Goal: Transaction & Acquisition: Book appointment/travel/reservation

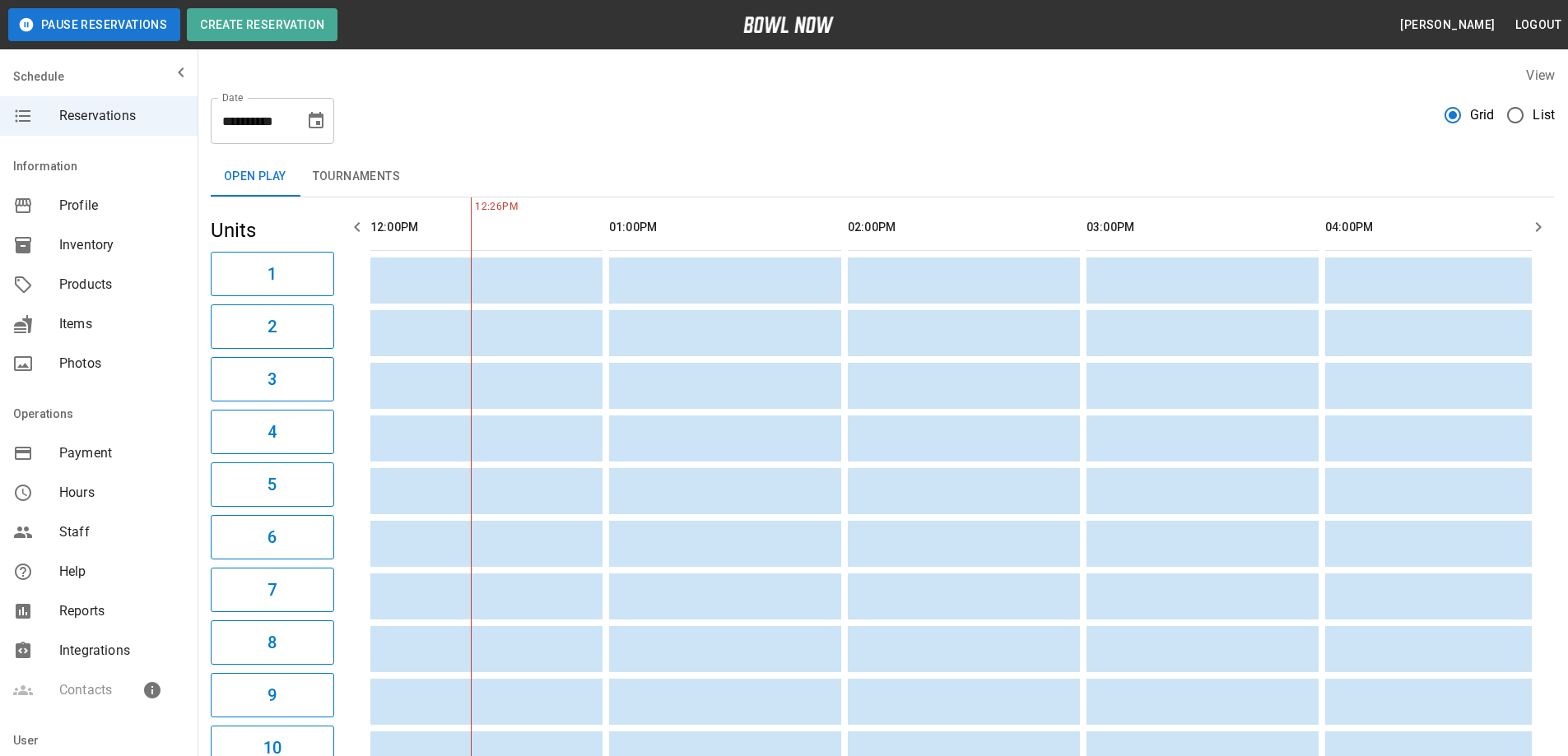
click at [121, 112] on span "Reservations" at bounding box center [121, 116] width 125 height 19
click at [257, 20] on button "Create Reservation" at bounding box center [262, 24] width 150 height 33
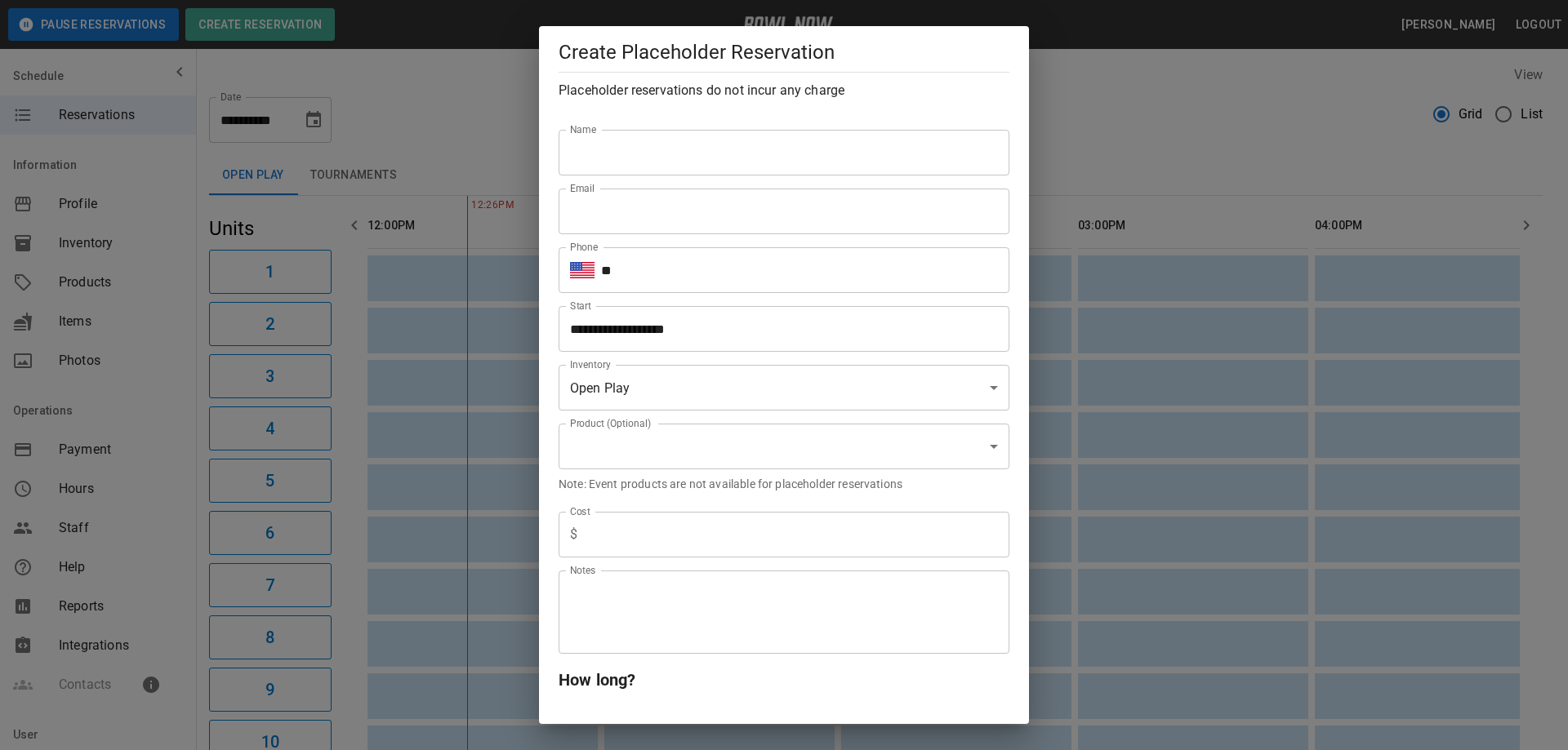
type input "**********"
click at [655, 147] on input "Name" at bounding box center [784, 153] width 451 height 46
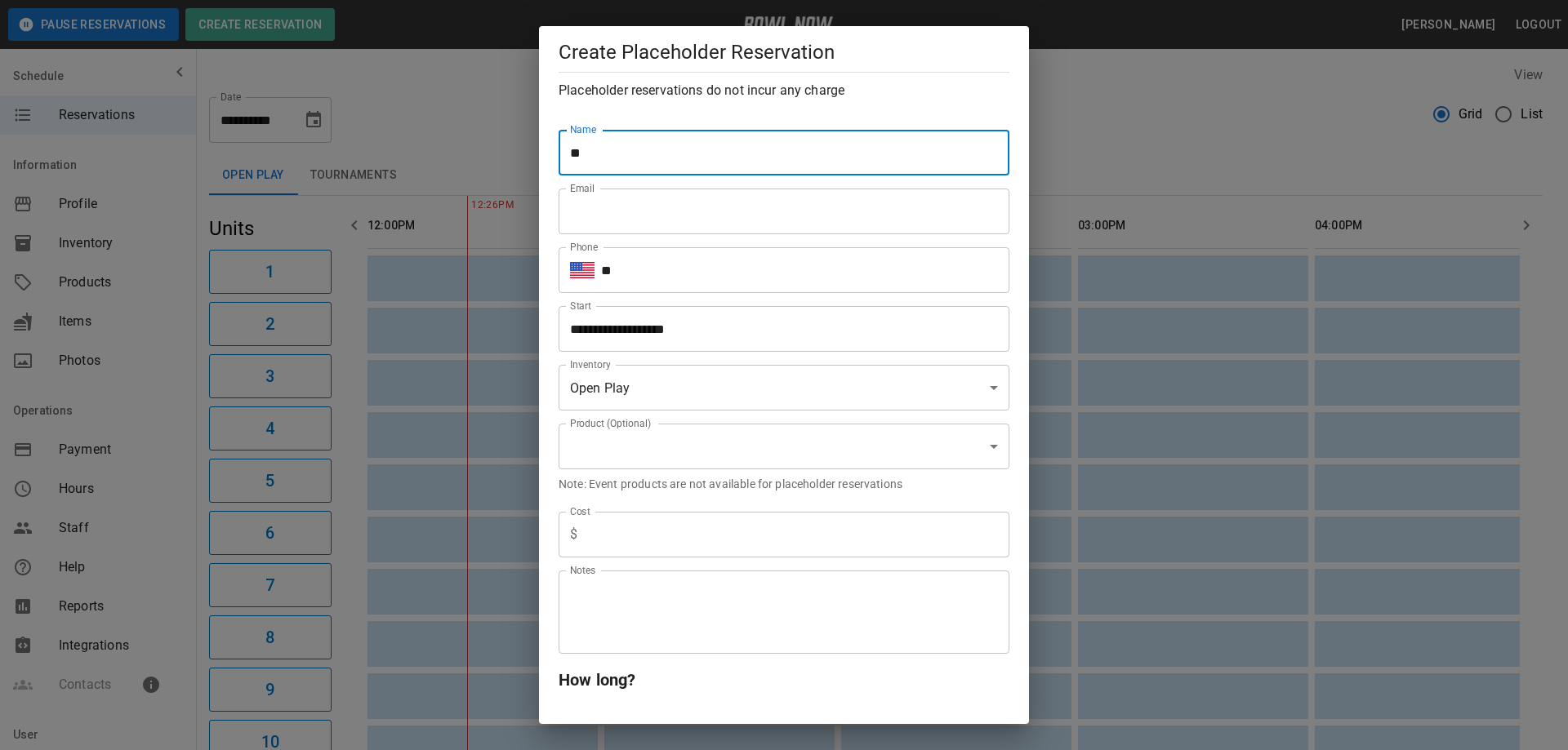
type input "*"
type input "**********"
drag, startPoint x: 660, startPoint y: 161, endPoint x: 655, endPoint y: 203, distance: 42.3
click at [655, 202] on input "Email" at bounding box center [784, 211] width 451 height 46
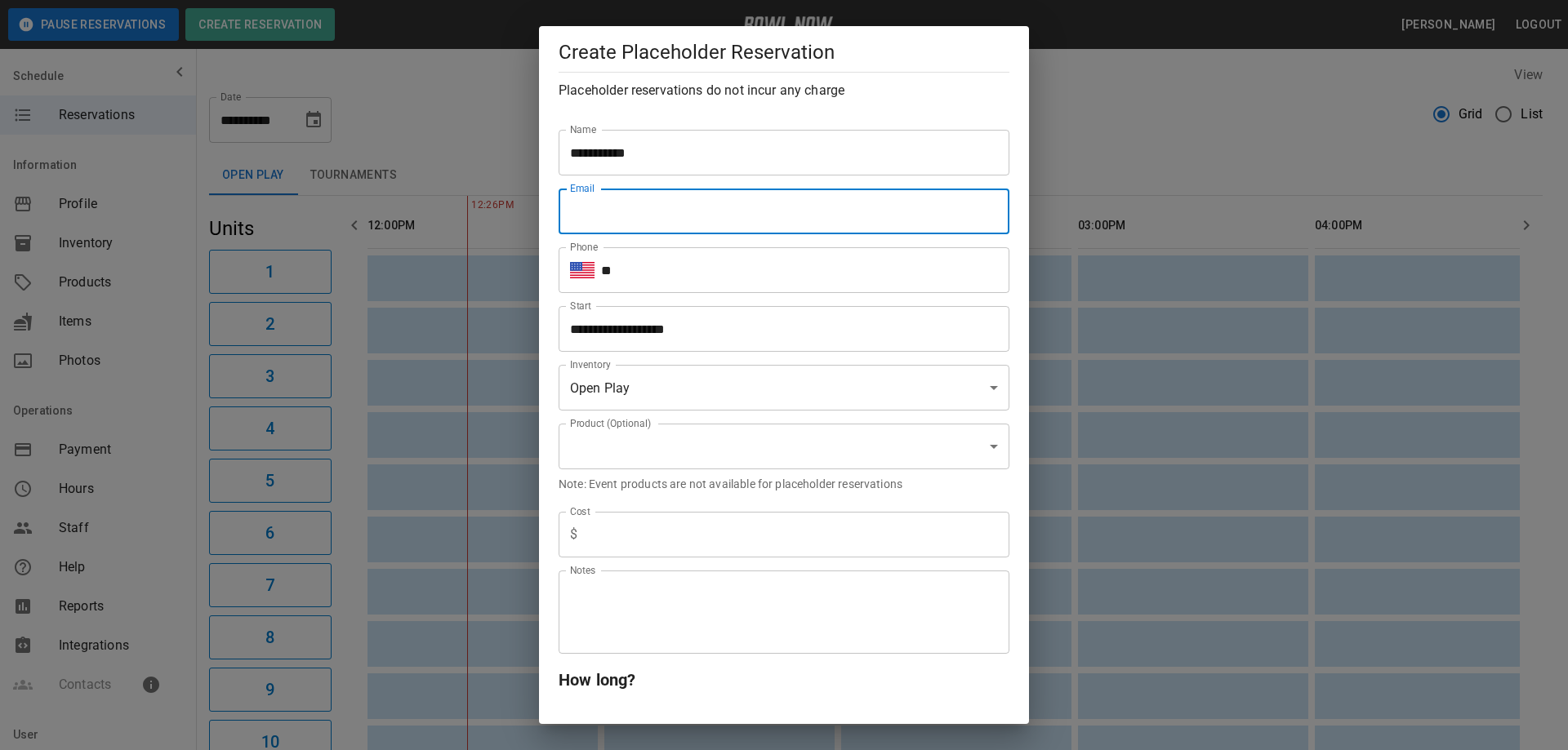
type input "**********"
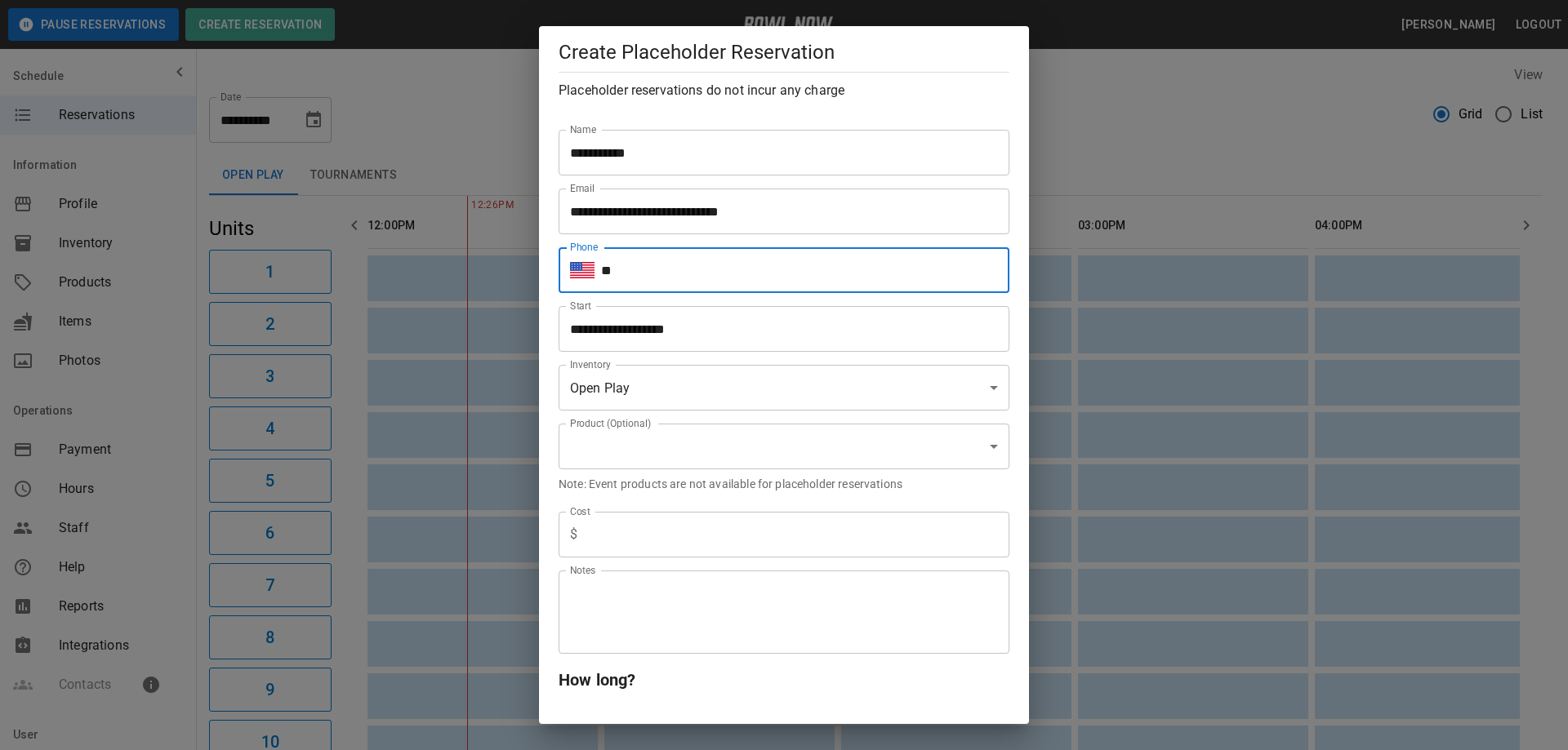
click at [685, 272] on input "**" at bounding box center [805, 270] width 408 height 46
type input "**********"
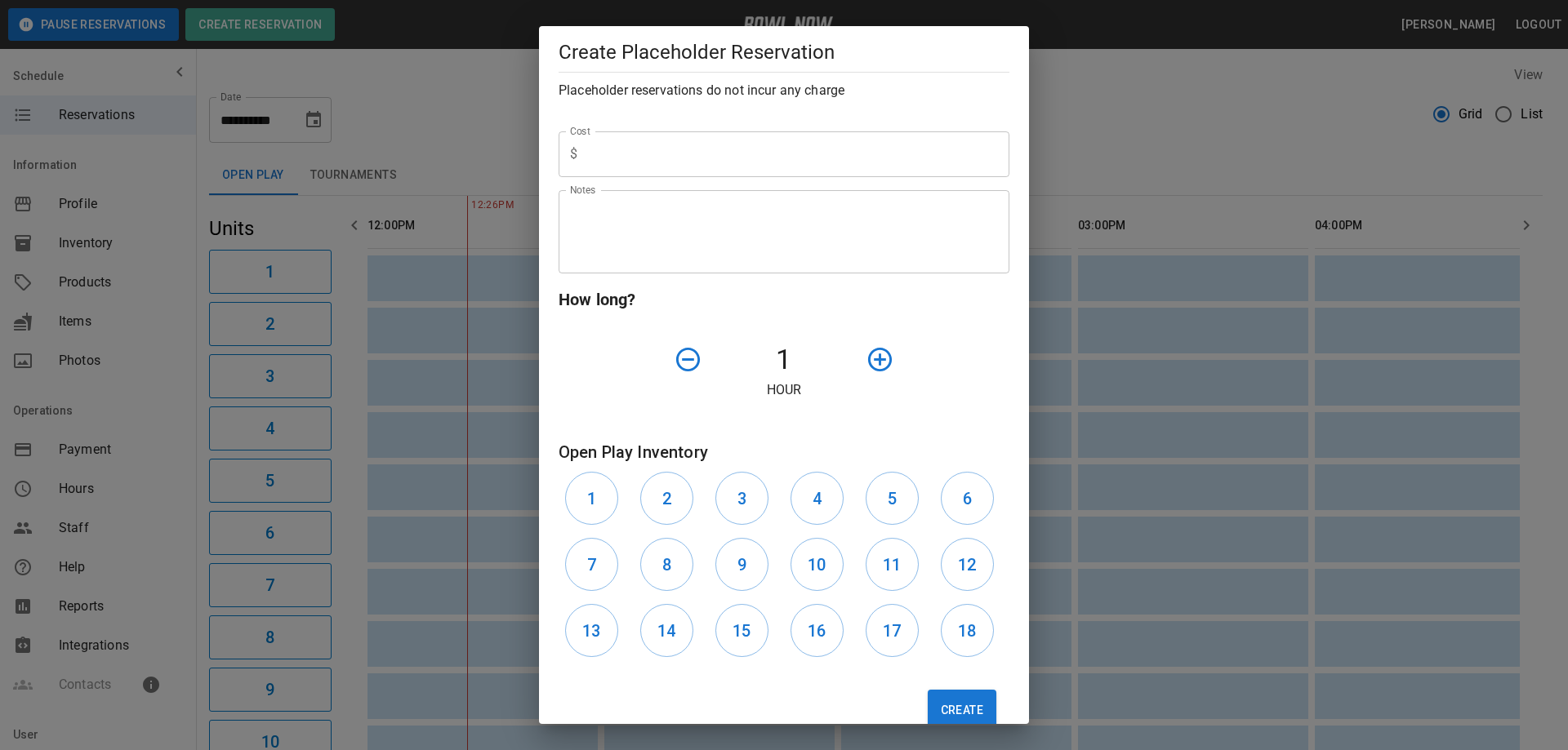
scroll to position [408, 0]
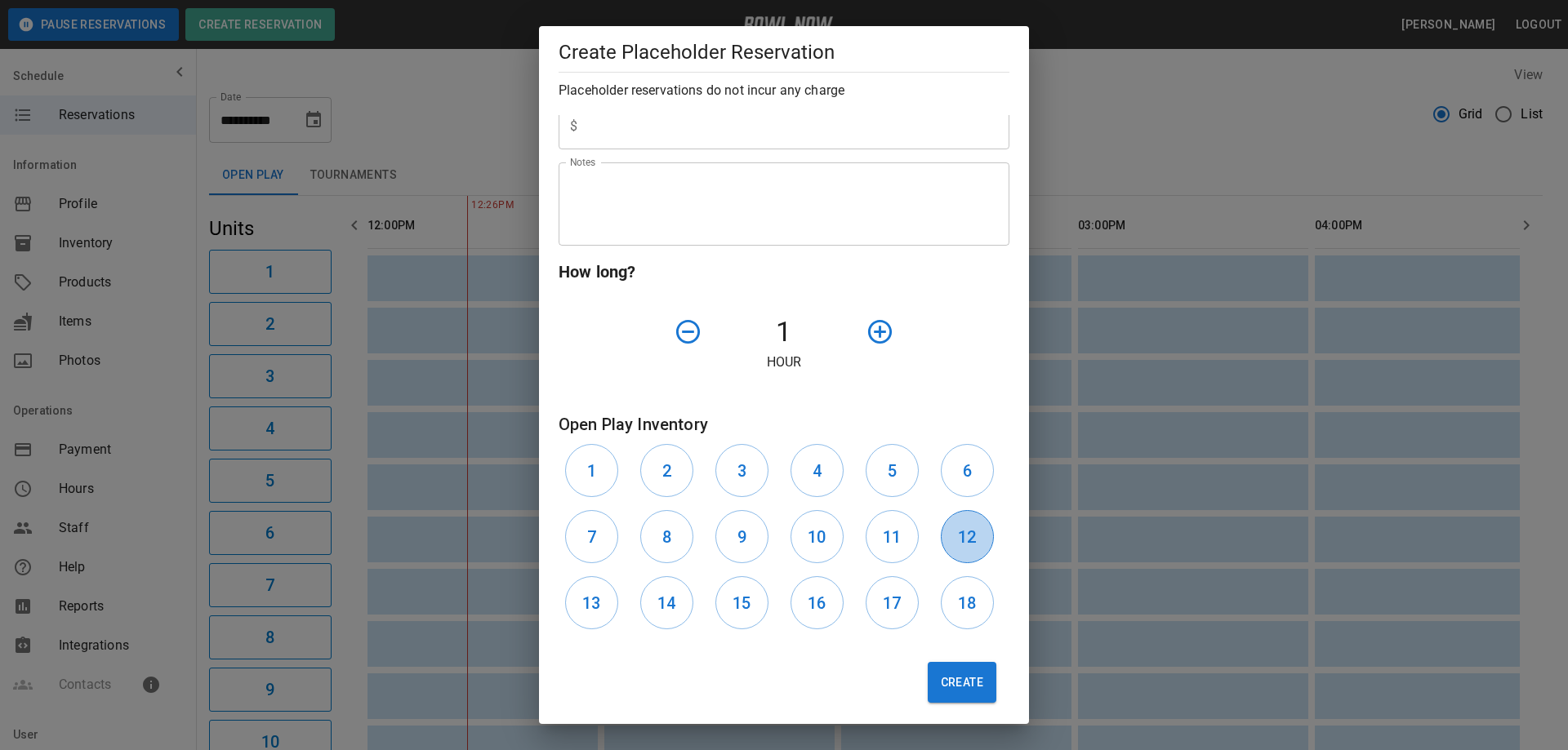
click at [962, 549] on h6 "12" at bounding box center [967, 537] width 18 height 26
click at [875, 335] on icon "button" at bounding box center [880, 332] width 29 height 29
click at [875, 335] on div at bounding box center [915, 332] width 112 height 41
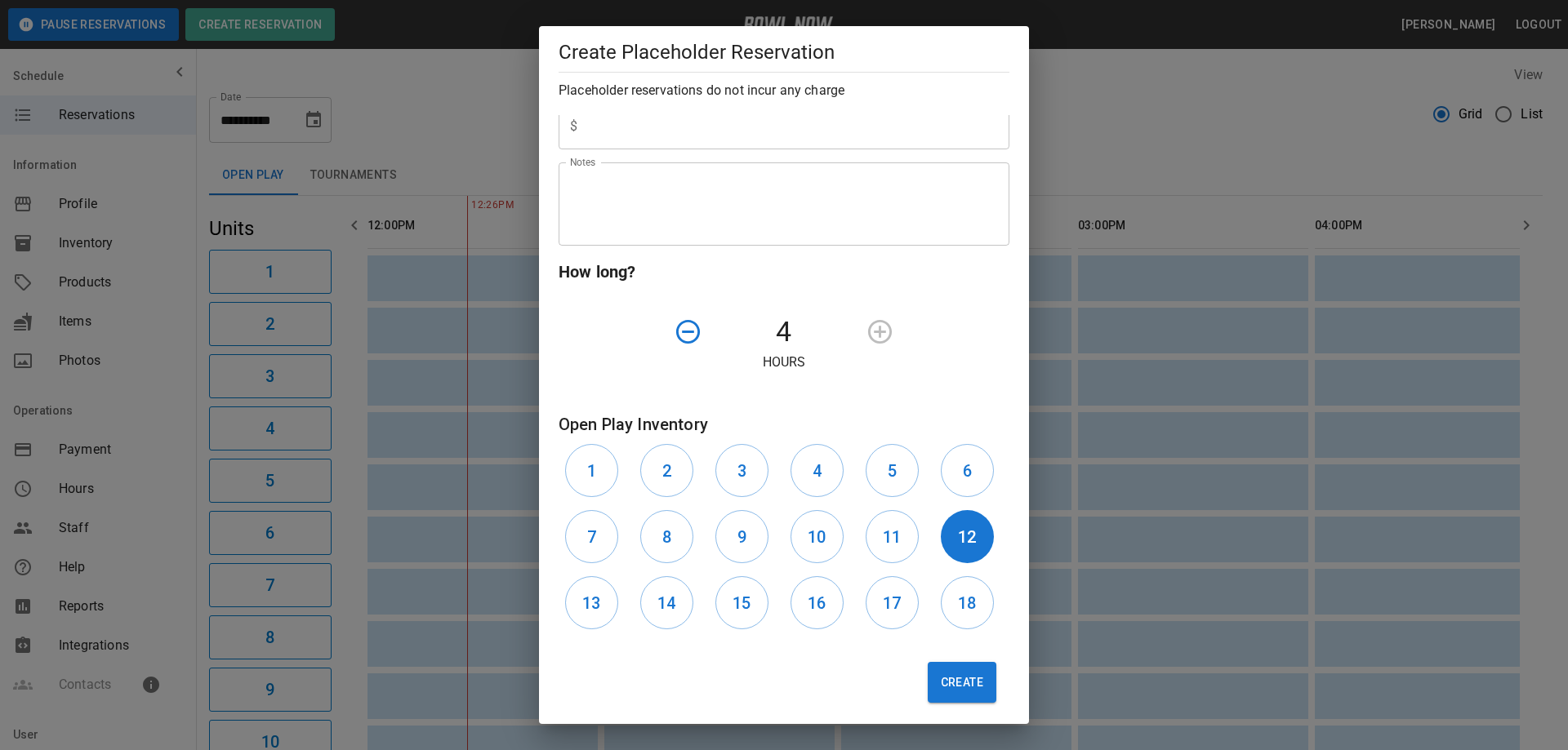
click at [875, 335] on div at bounding box center [915, 332] width 112 height 41
click at [944, 675] on button "Create" at bounding box center [962, 682] width 68 height 41
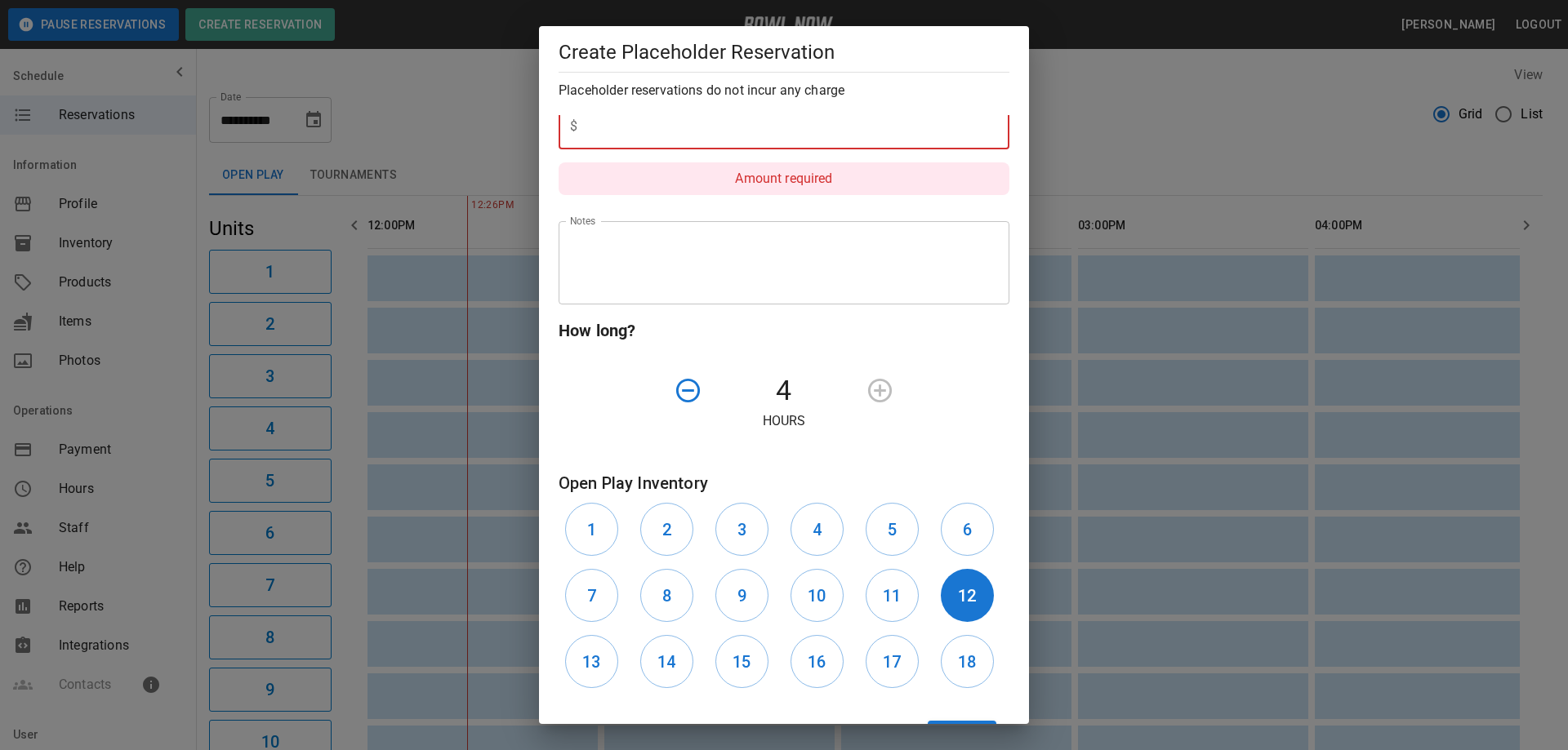
click at [700, 124] on input "text" at bounding box center [796, 126] width 426 height 46
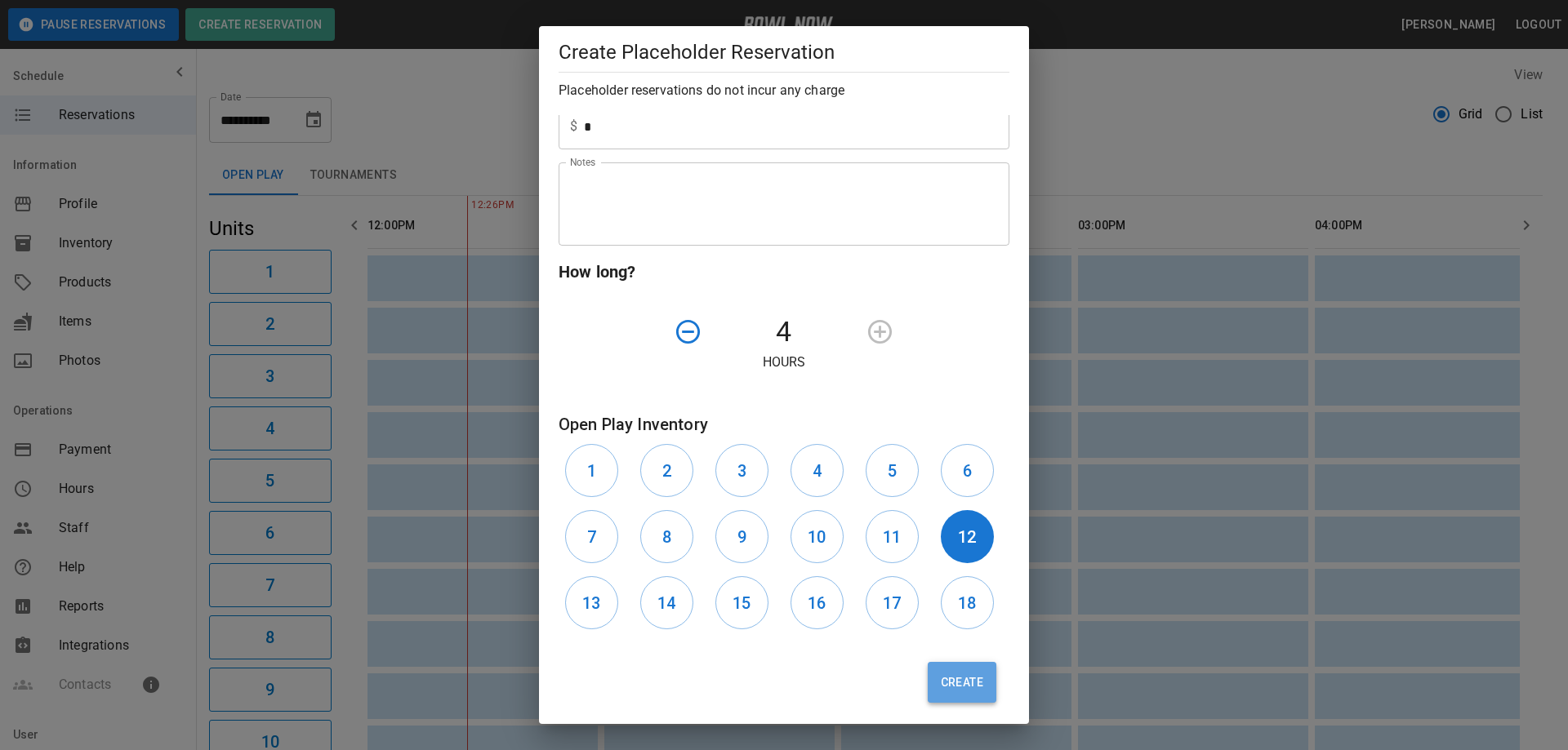
click at [952, 696] on button "Create" at bounding box center [962, 682] width 68 height 41
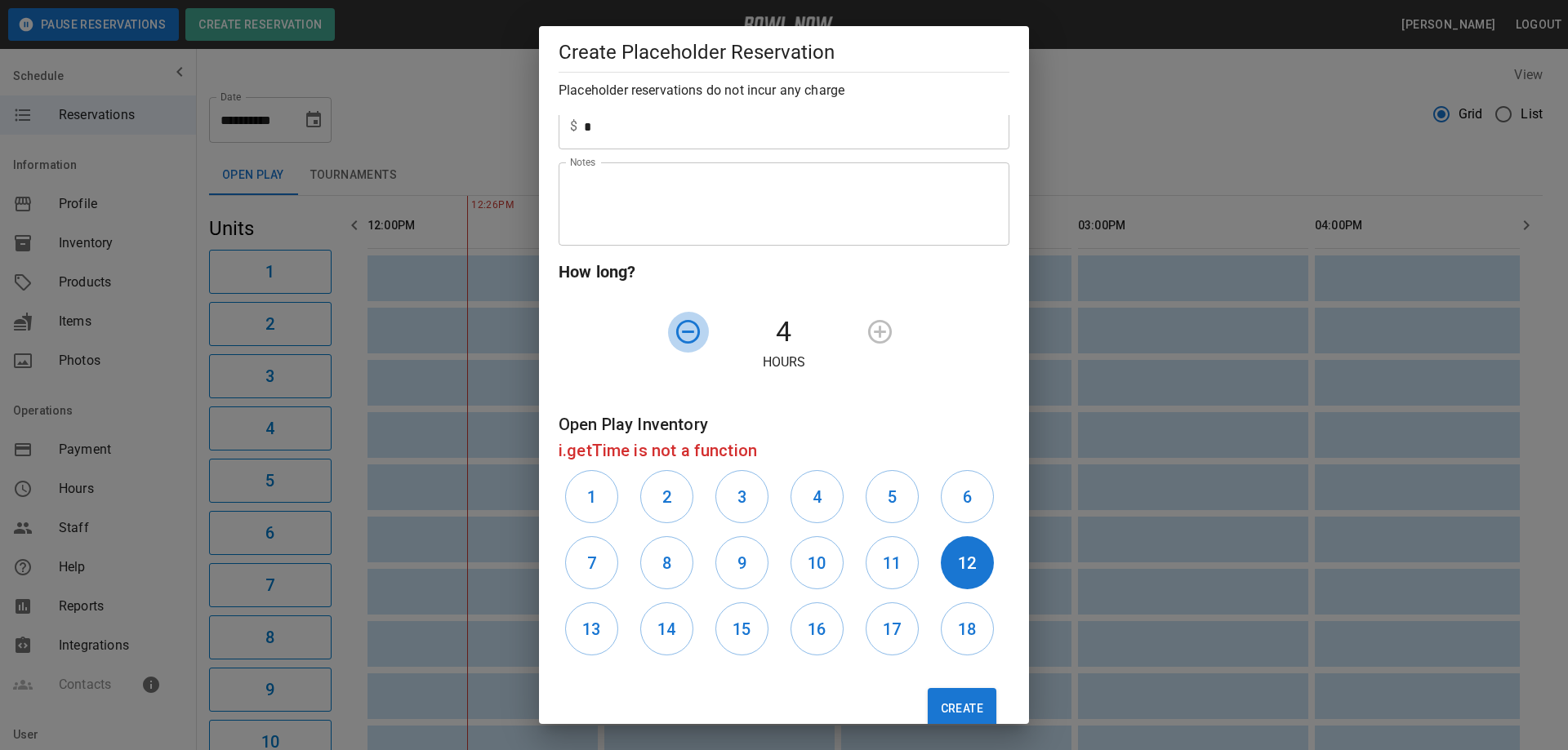
click at [686, 329] on icon "button" at bounding box center [688, 332] width 29 height 29
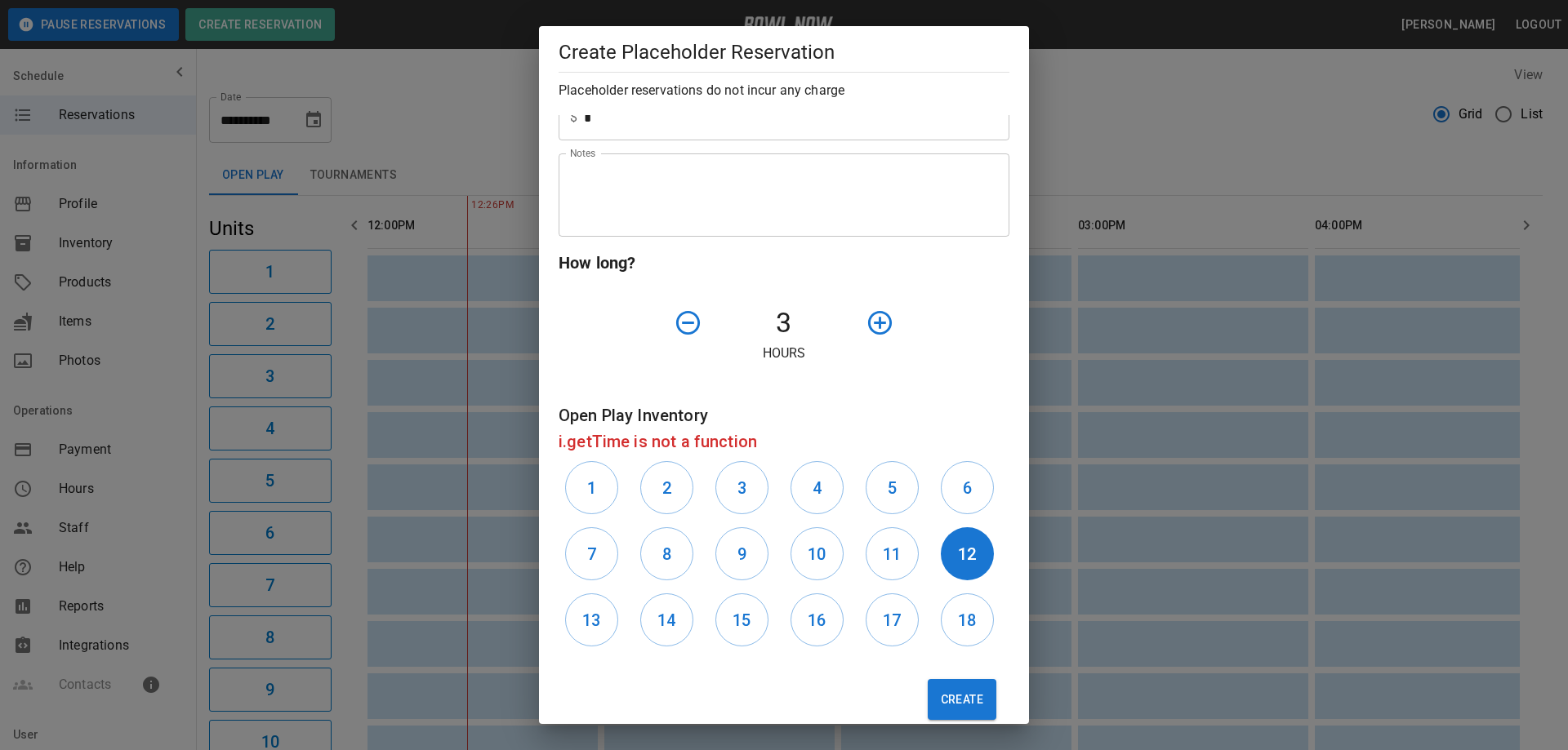
scroll to position [442, 0]
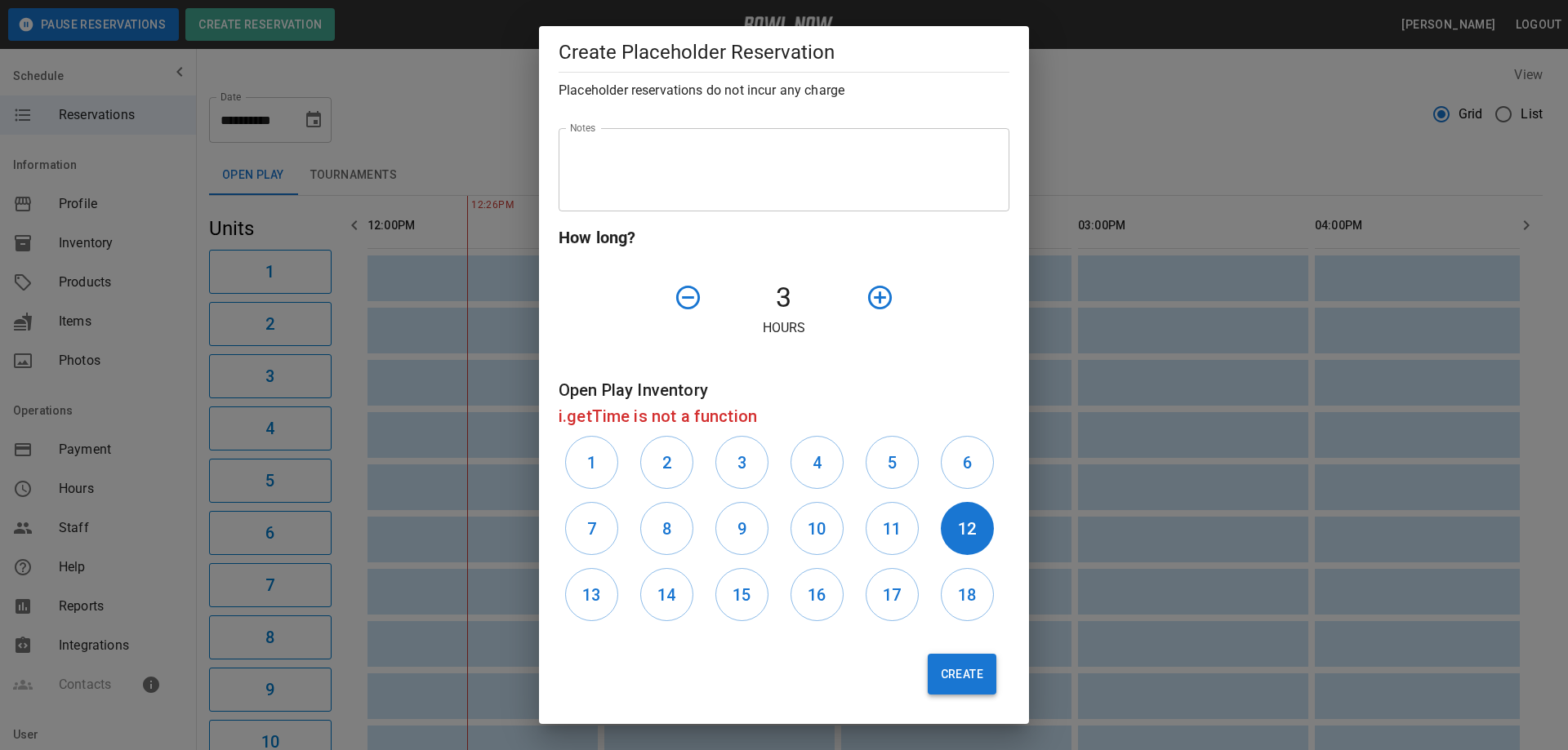
click at [965, 665] on button "Create" at bounding box center [962, 674] width 68 height 41
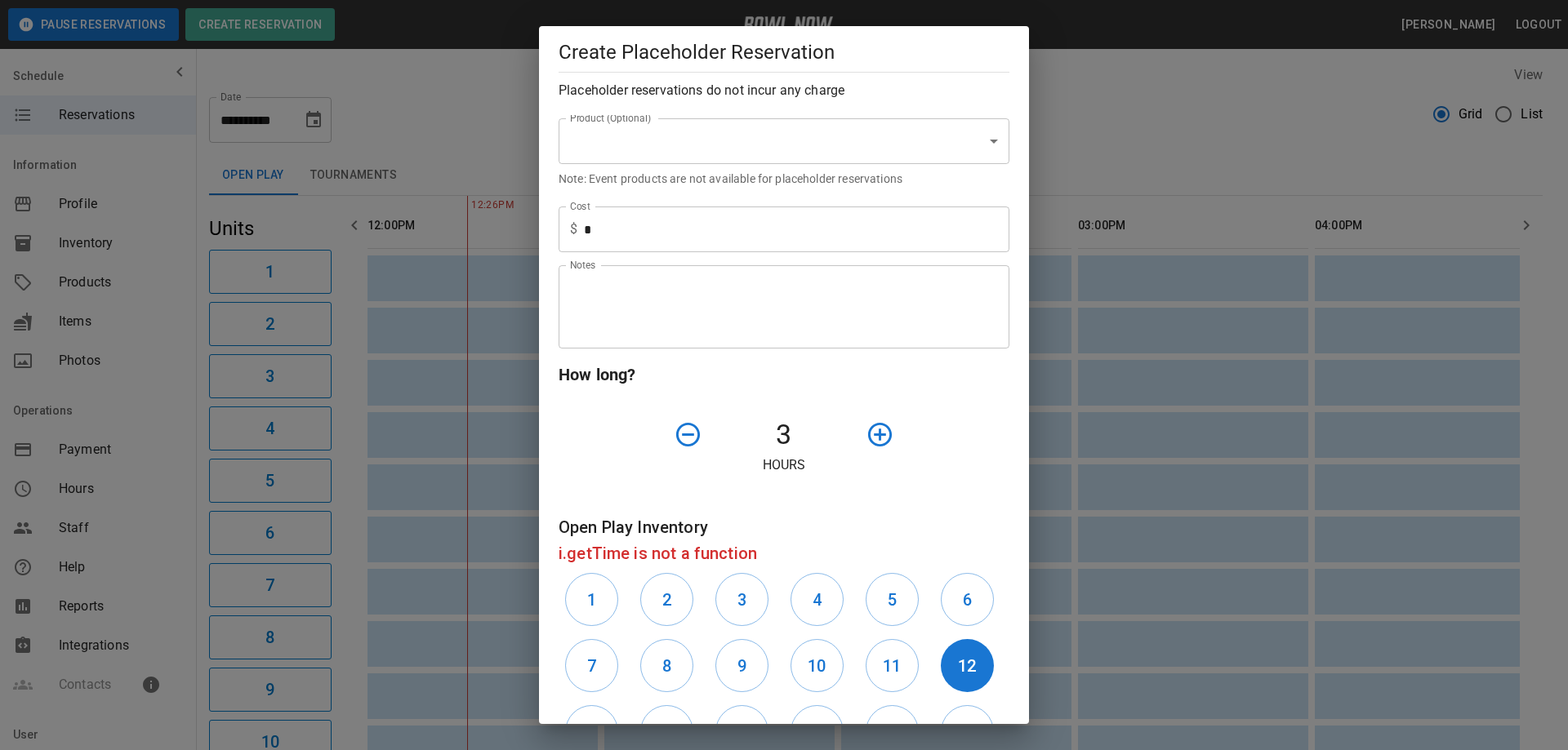
scroll to position [245, 0]
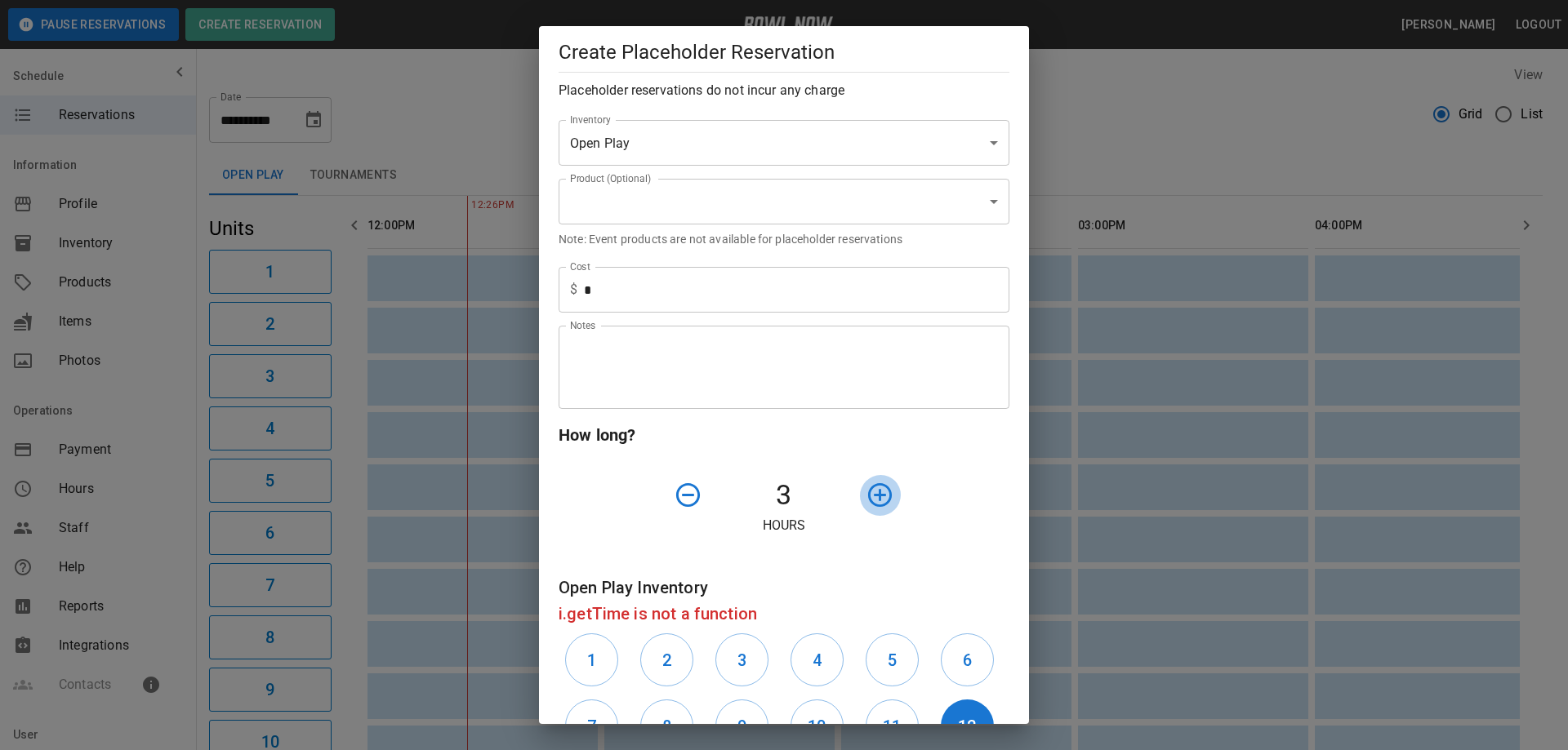
click at [870, 489] on icon "button" at bounding box center [880, 495] width 29 height 29
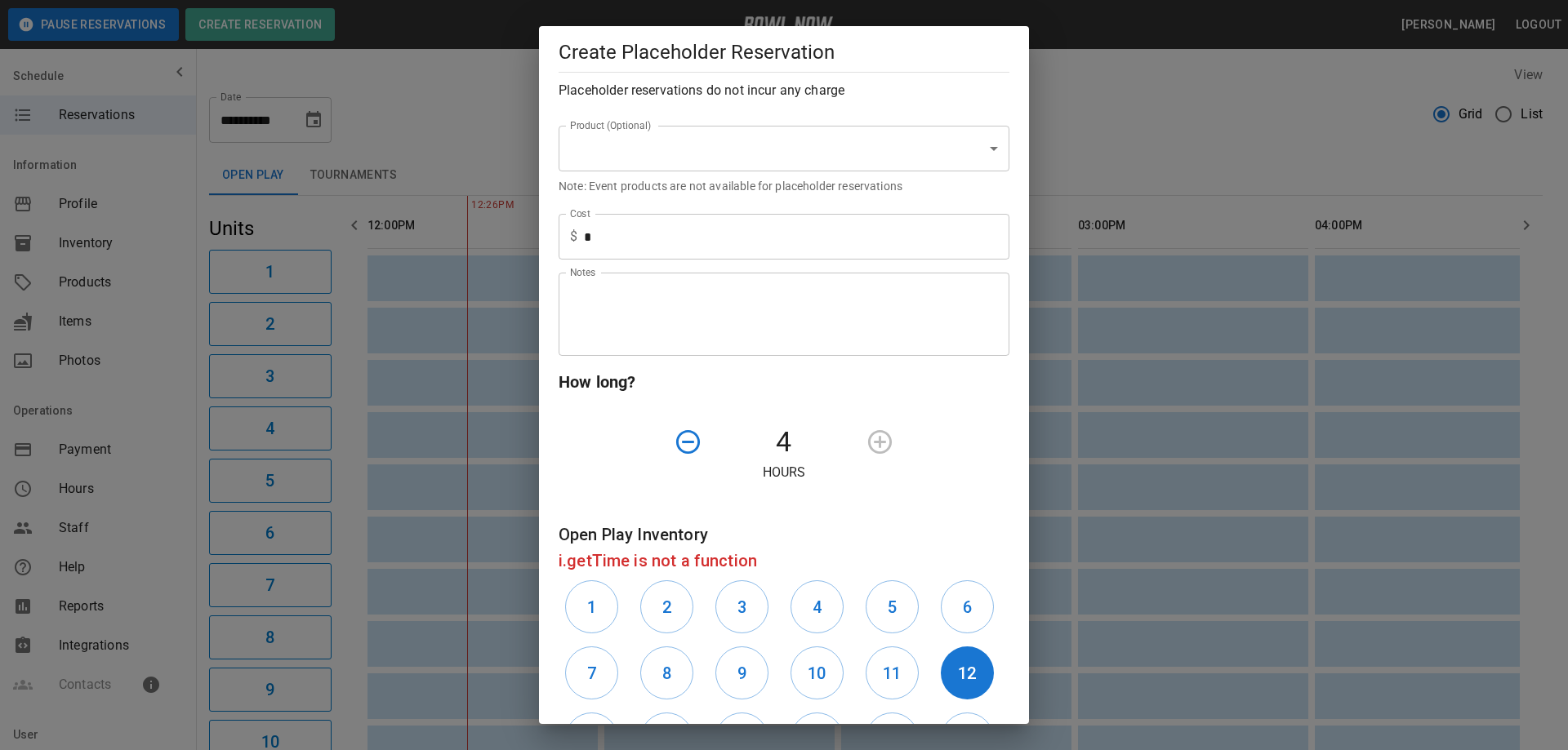
scroll to position [326, 0]
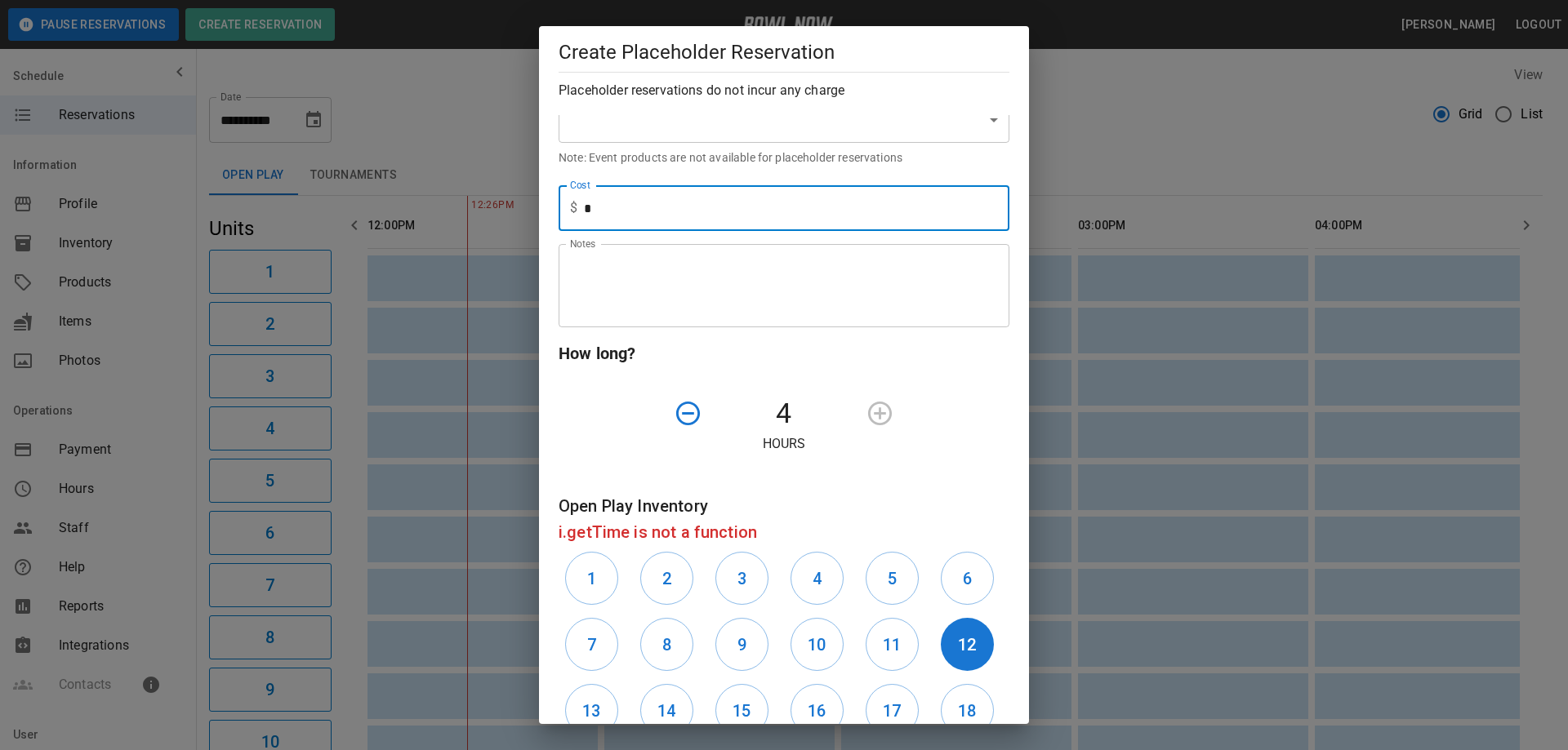
drag, startPoint x: 605, startPoint y: 210, endPoint x: 569, endPoint y: 213, distance: 36.1
click at [569, 213] on div "$ * Cost" at bounding box center [784, 208] width 451 height 46
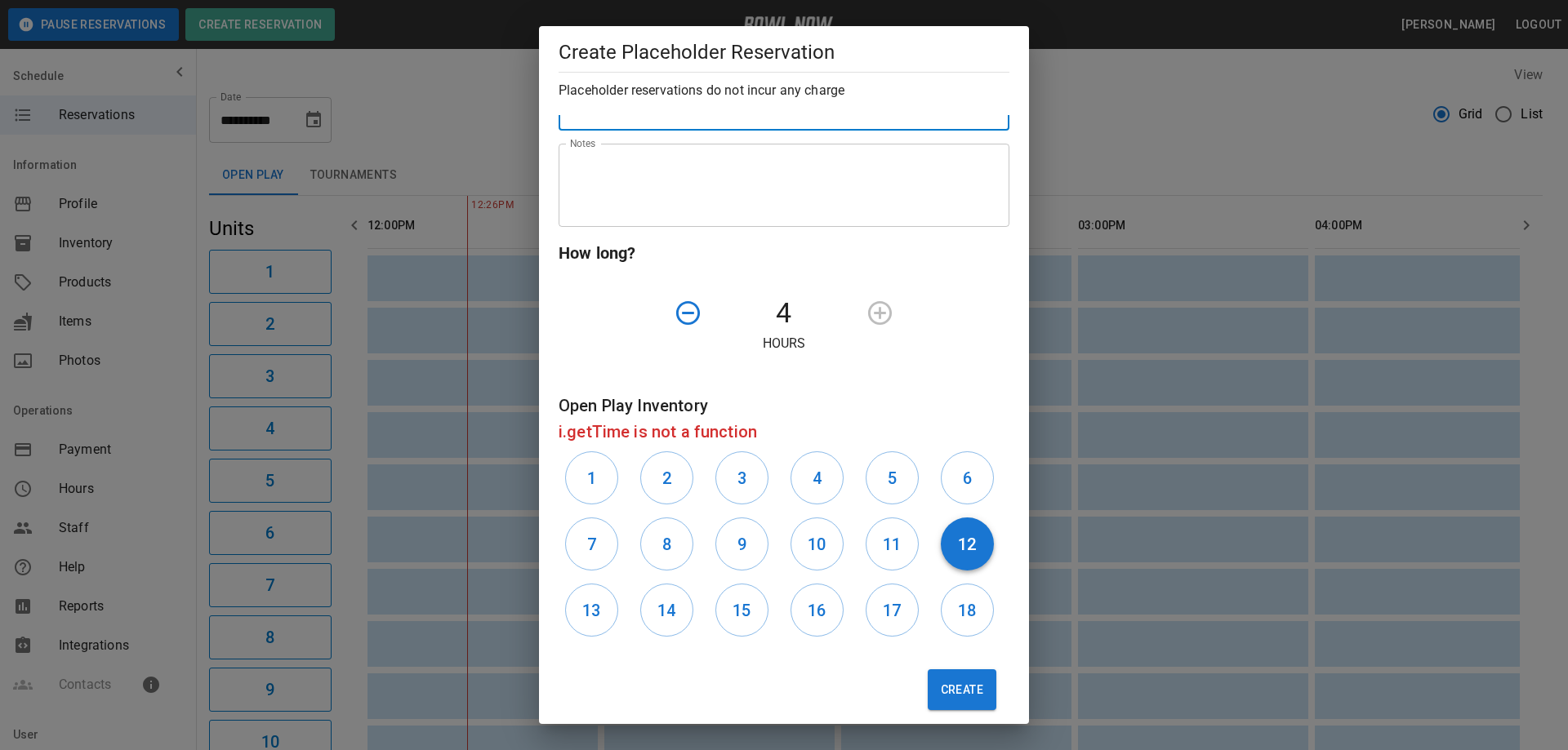
scroll to position [442, 0]
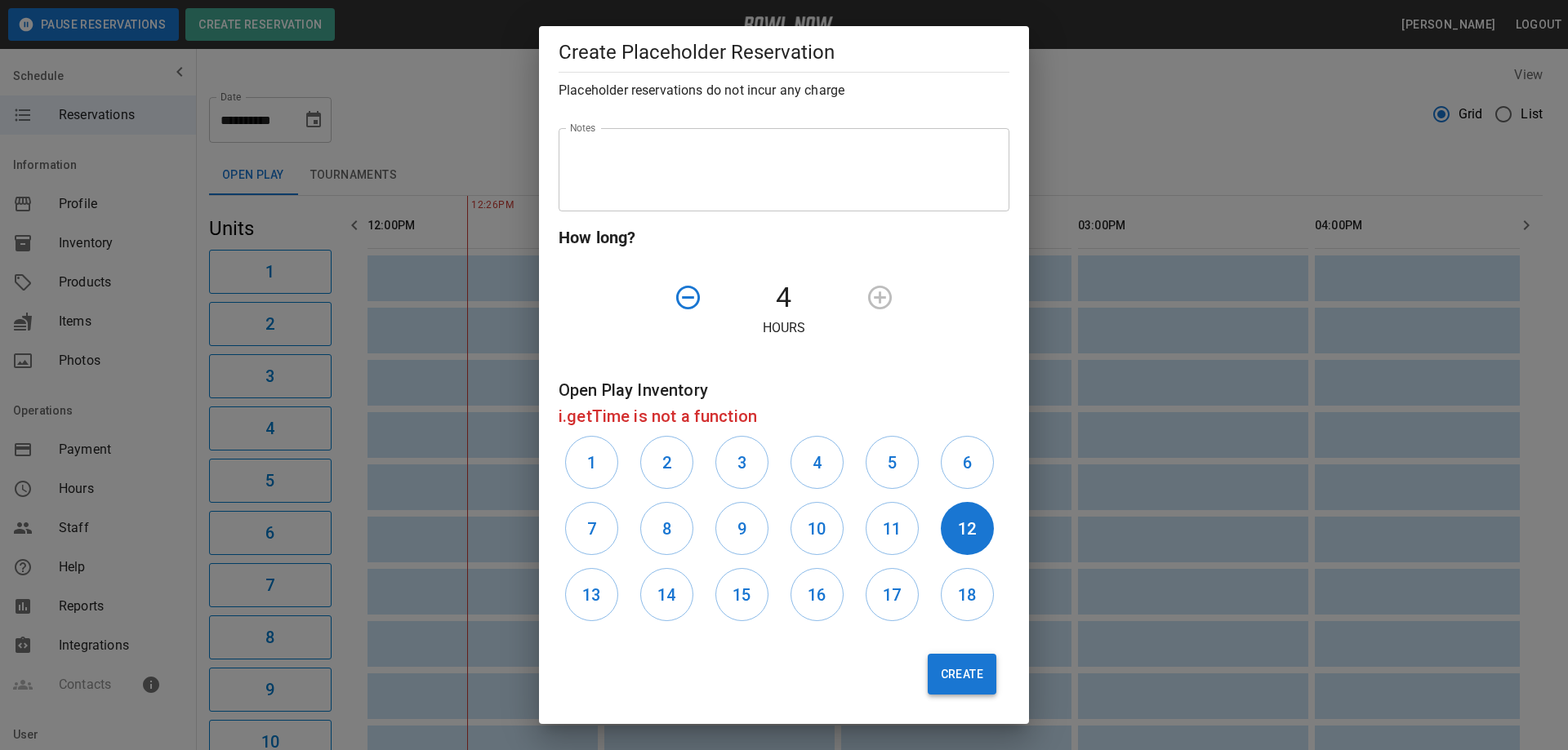
type input "*"
click at [951, 677] on button "Create" at bounding box center [962, 674] width 68 height 41
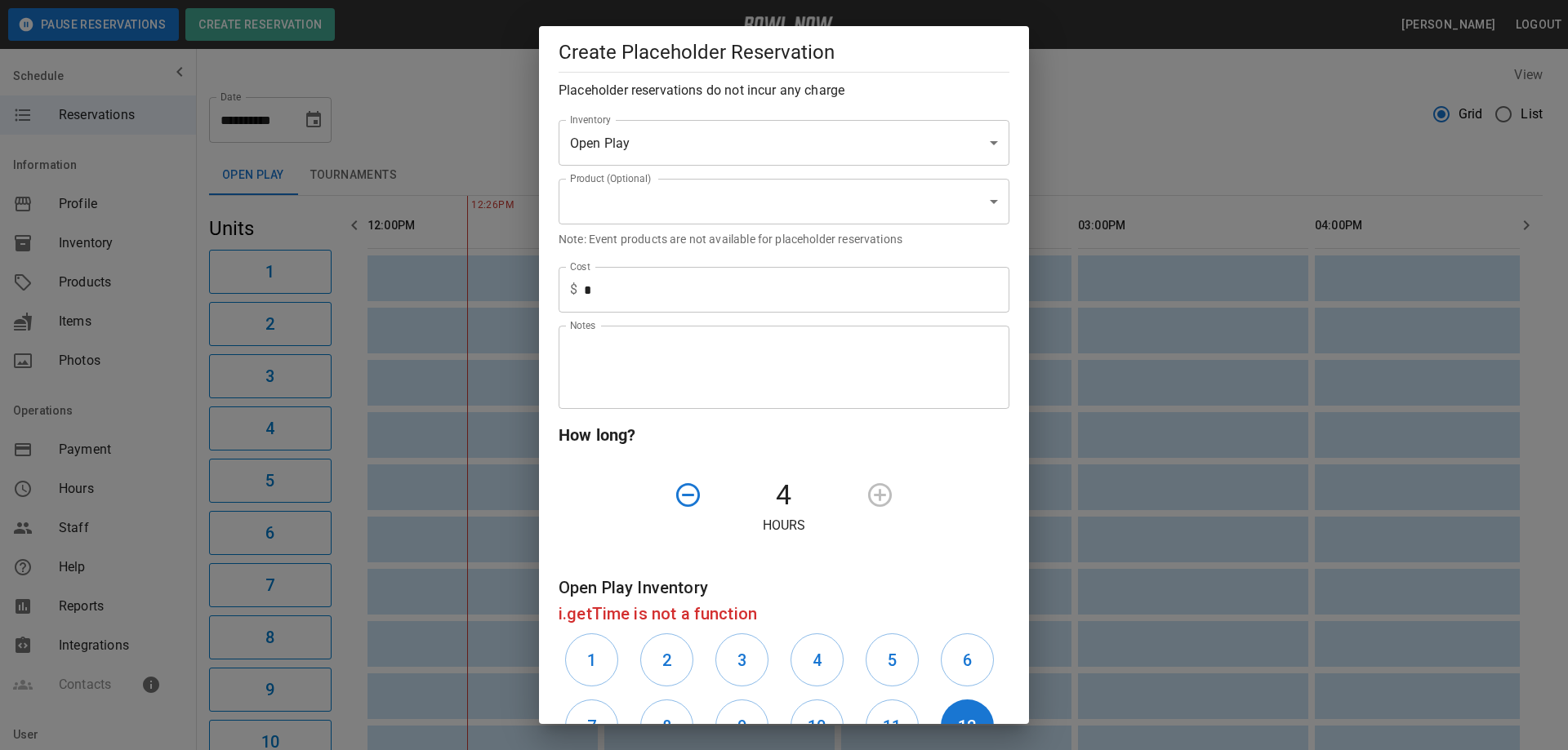
scroll to position [116, 0]
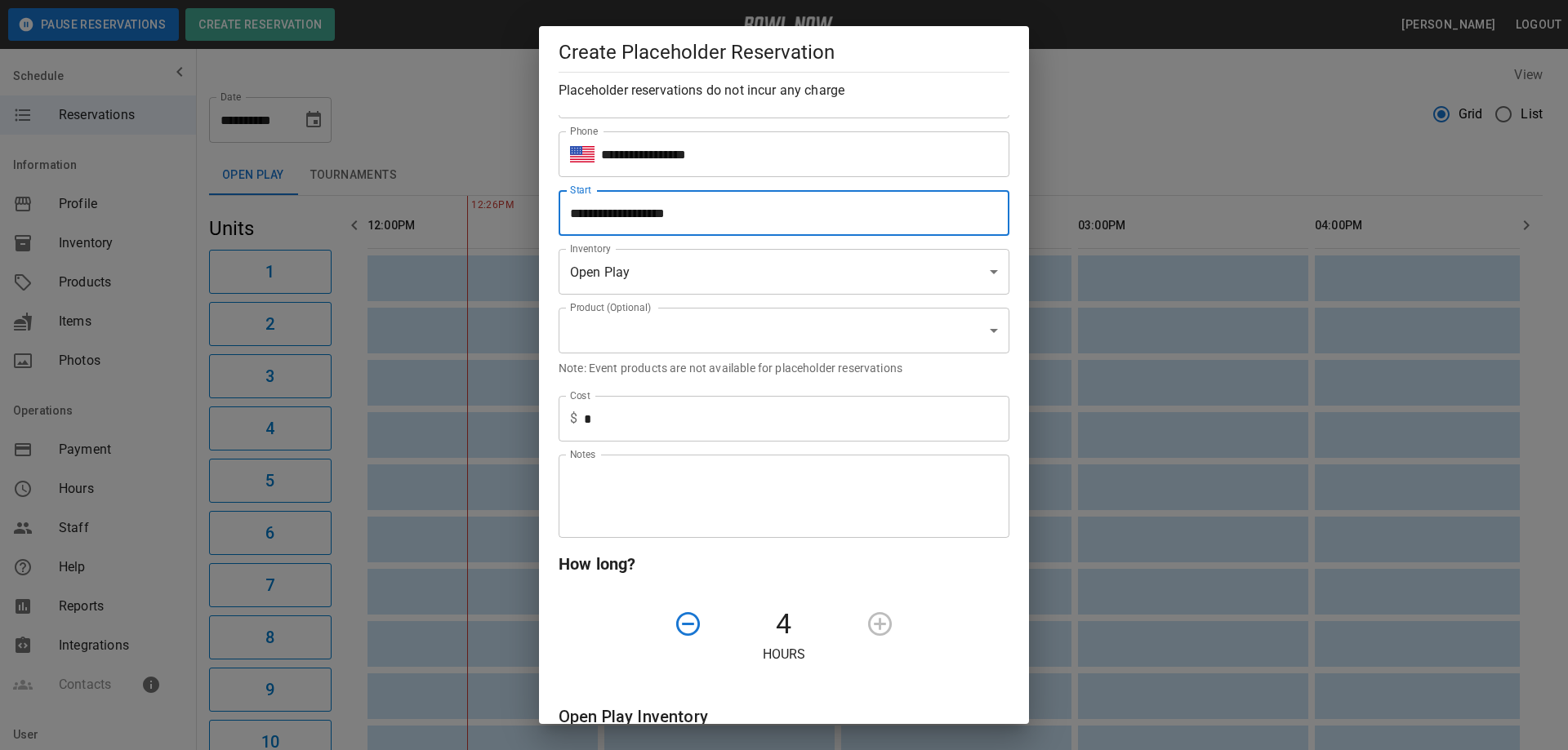
click at [674, 211] on input "**********" at bounding box center [778, 213] width 440 height 46
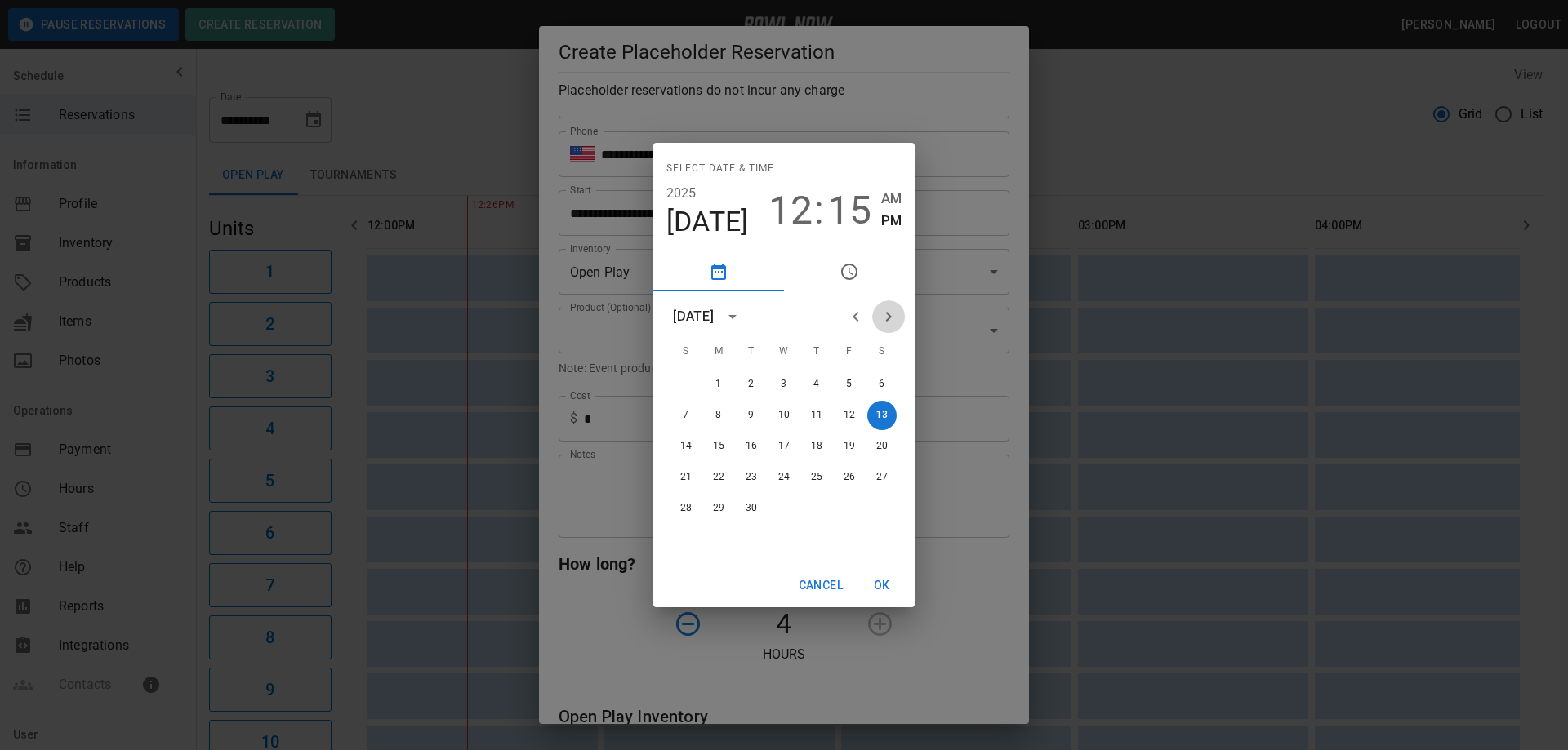
click at [889, 314] on icon "Next month" at bounding box center [889, 317] width 6 height 10
click at [854, 317] on icon "Previous month" at bounding box center [856, 317] width 6 height 10
click at [858, 213] on span "15" at bounding box center [849, 211] width 44 height 46
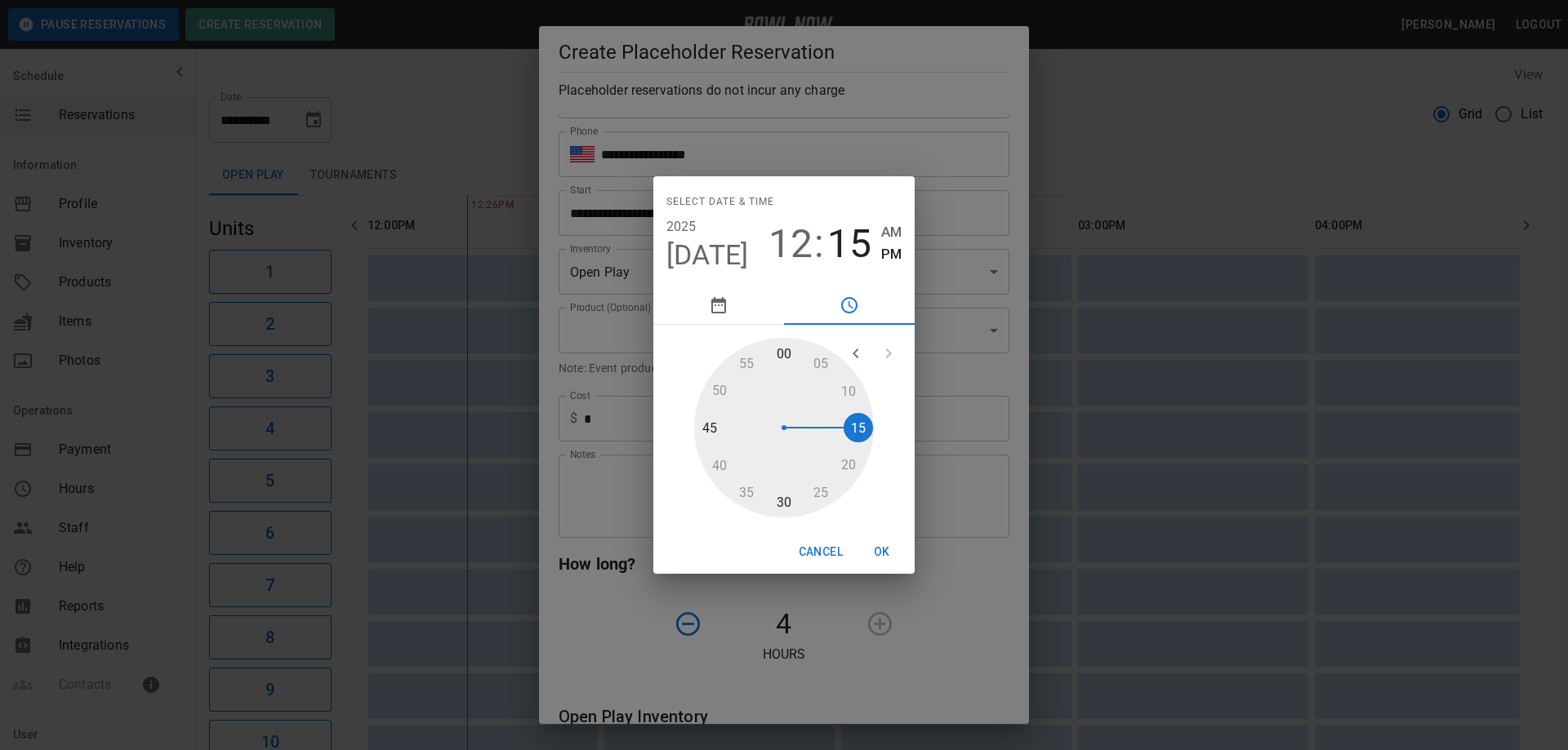
click at [784, 503] on div at bounding box center [784, 427] width 180 height 180
type input "**********"
click at [887, 560] on button "OK" at bounding box center [882, 552] width 53 height 30
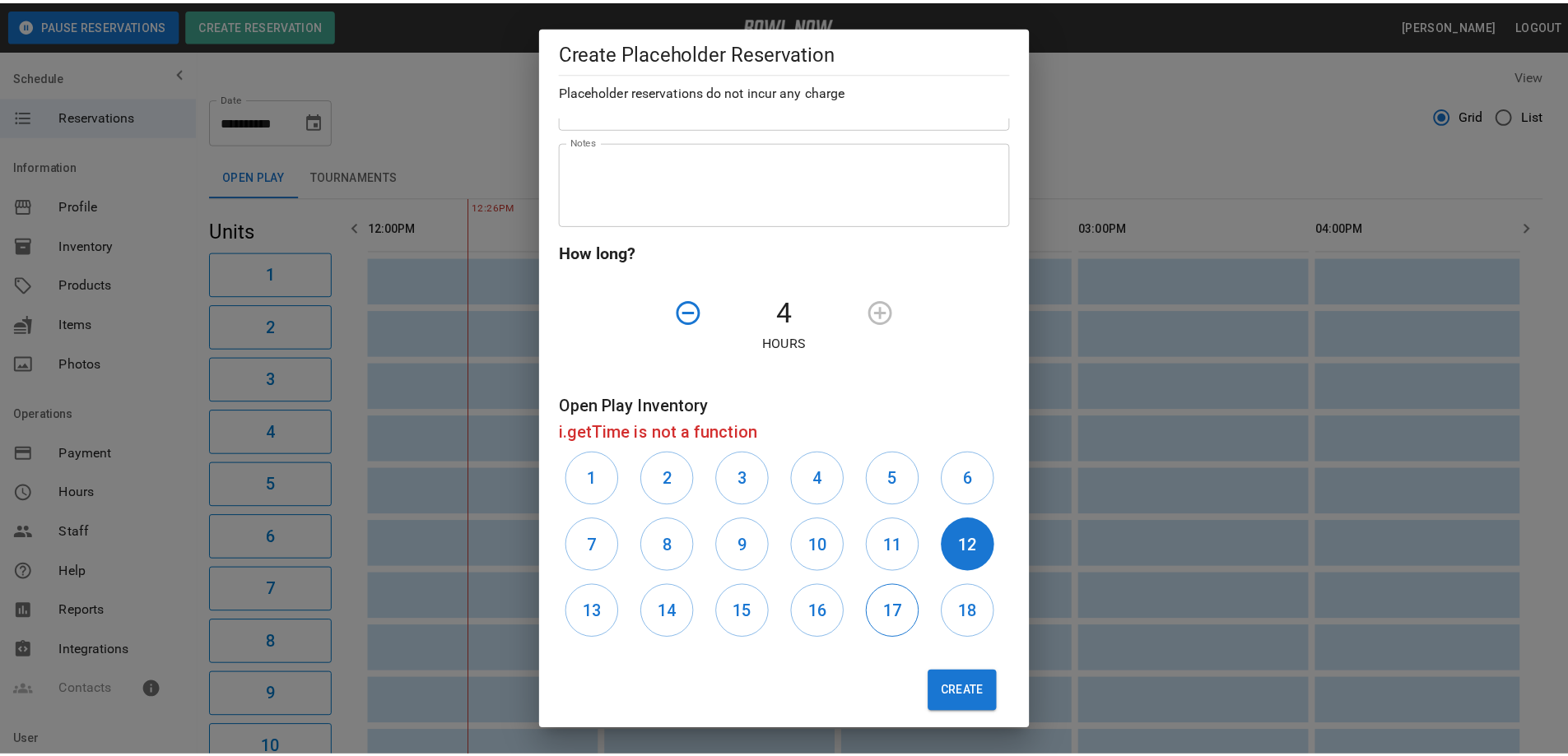
scroll to position [446, 0]
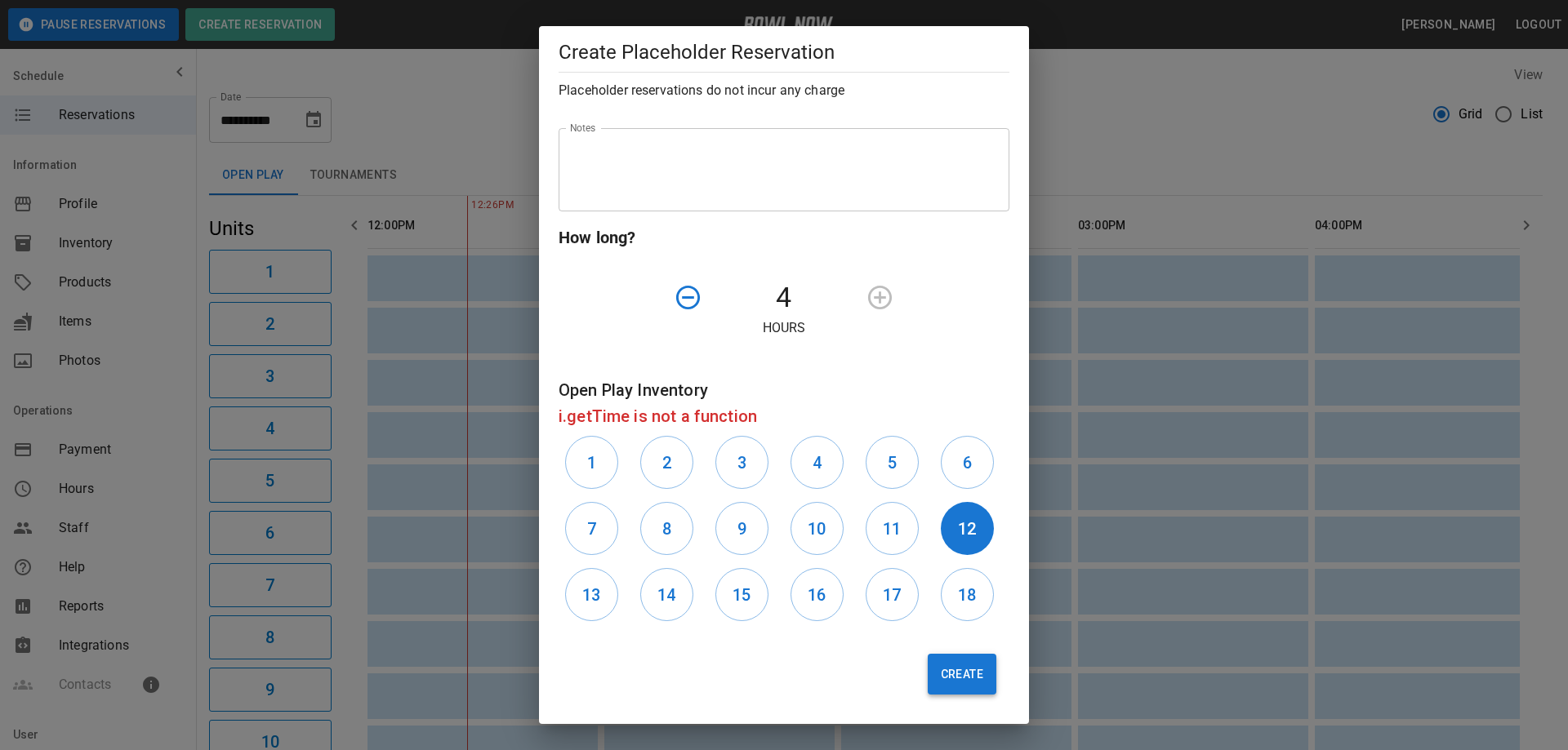
click at [961, 675] on button "Create" at bounding box center [962, 674] width 68 height 41
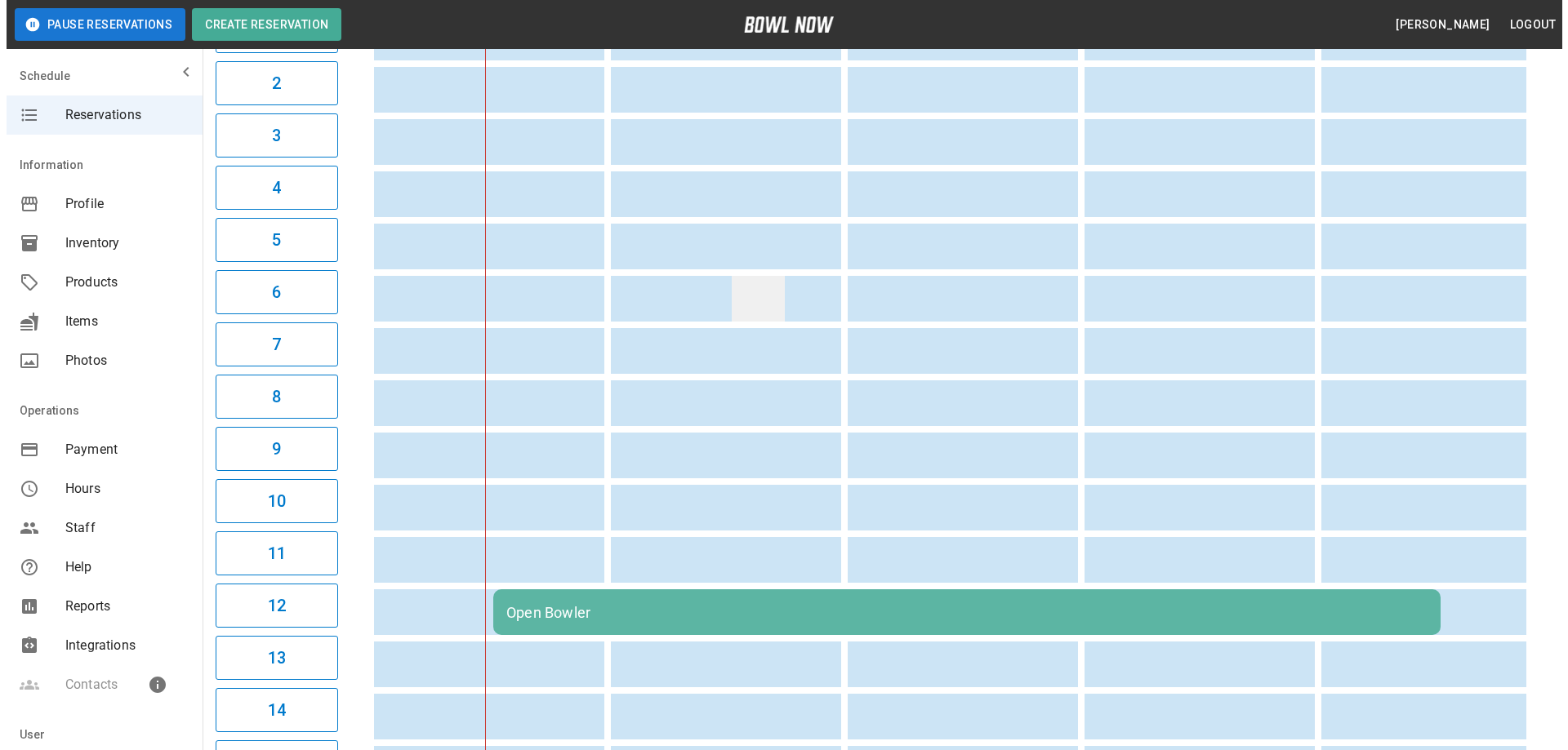
scroll to position [245, 0]
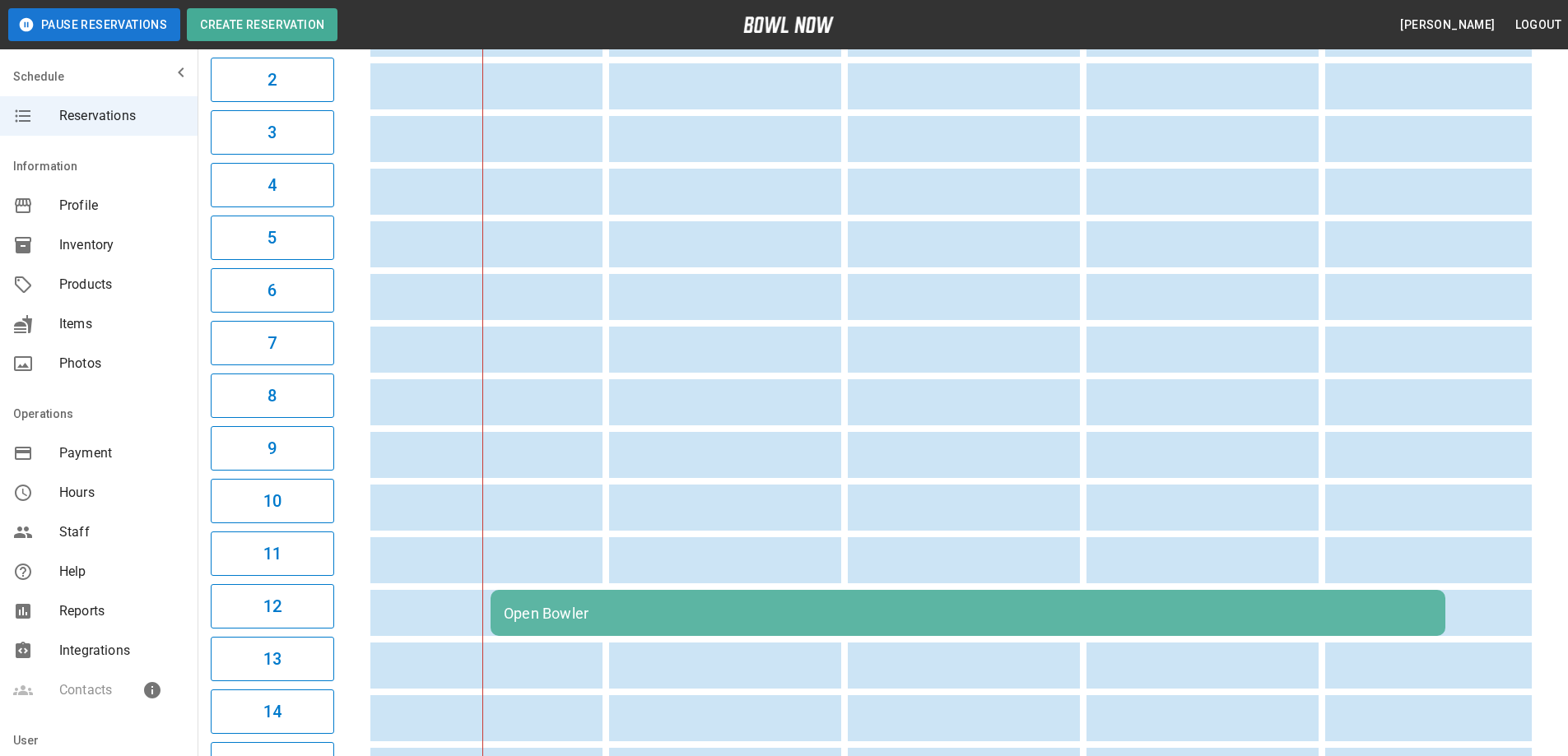
click at [833, 607] on div "Open Bowler" at bounding box center [968, 614] width 929 height 18
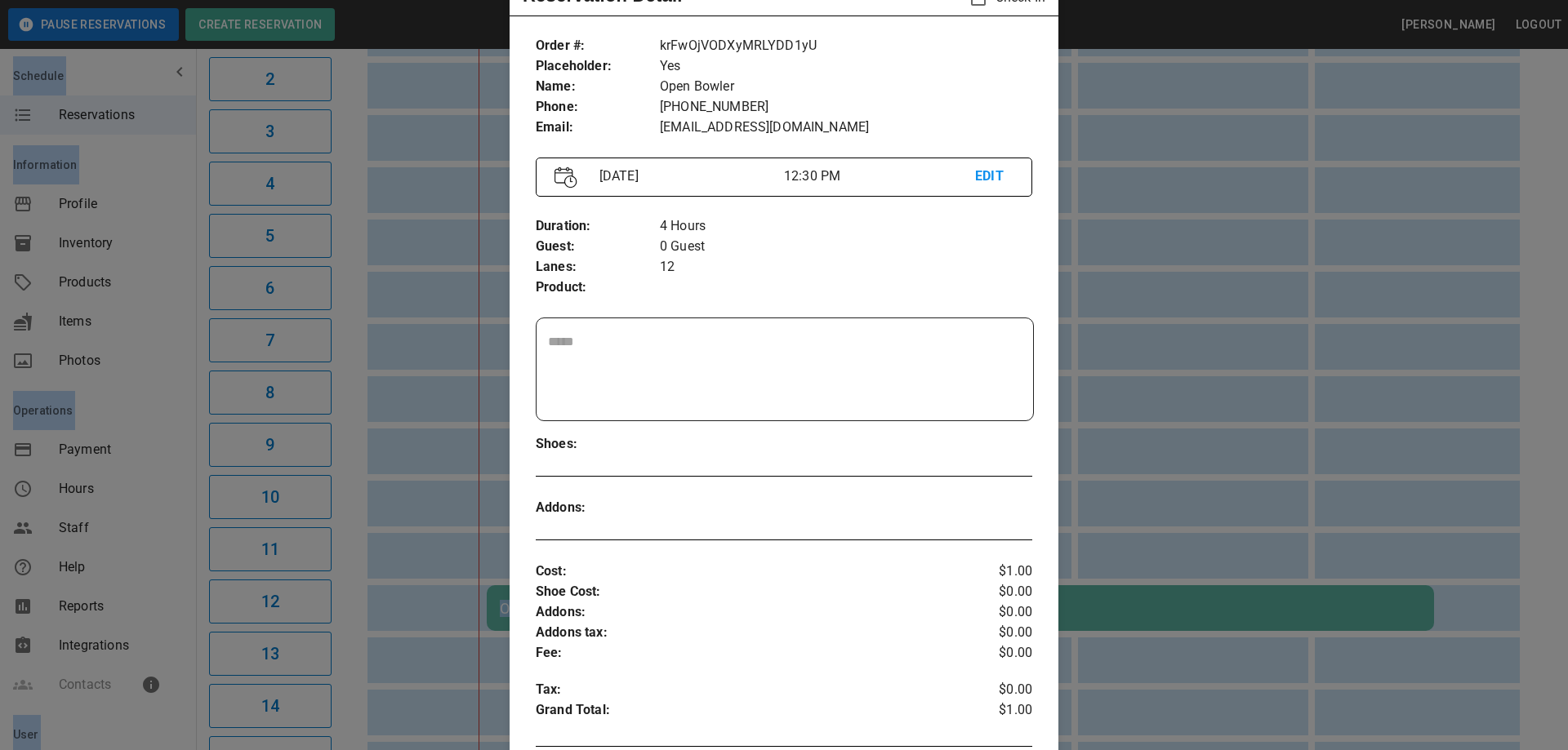
scroll to position [108, 0]
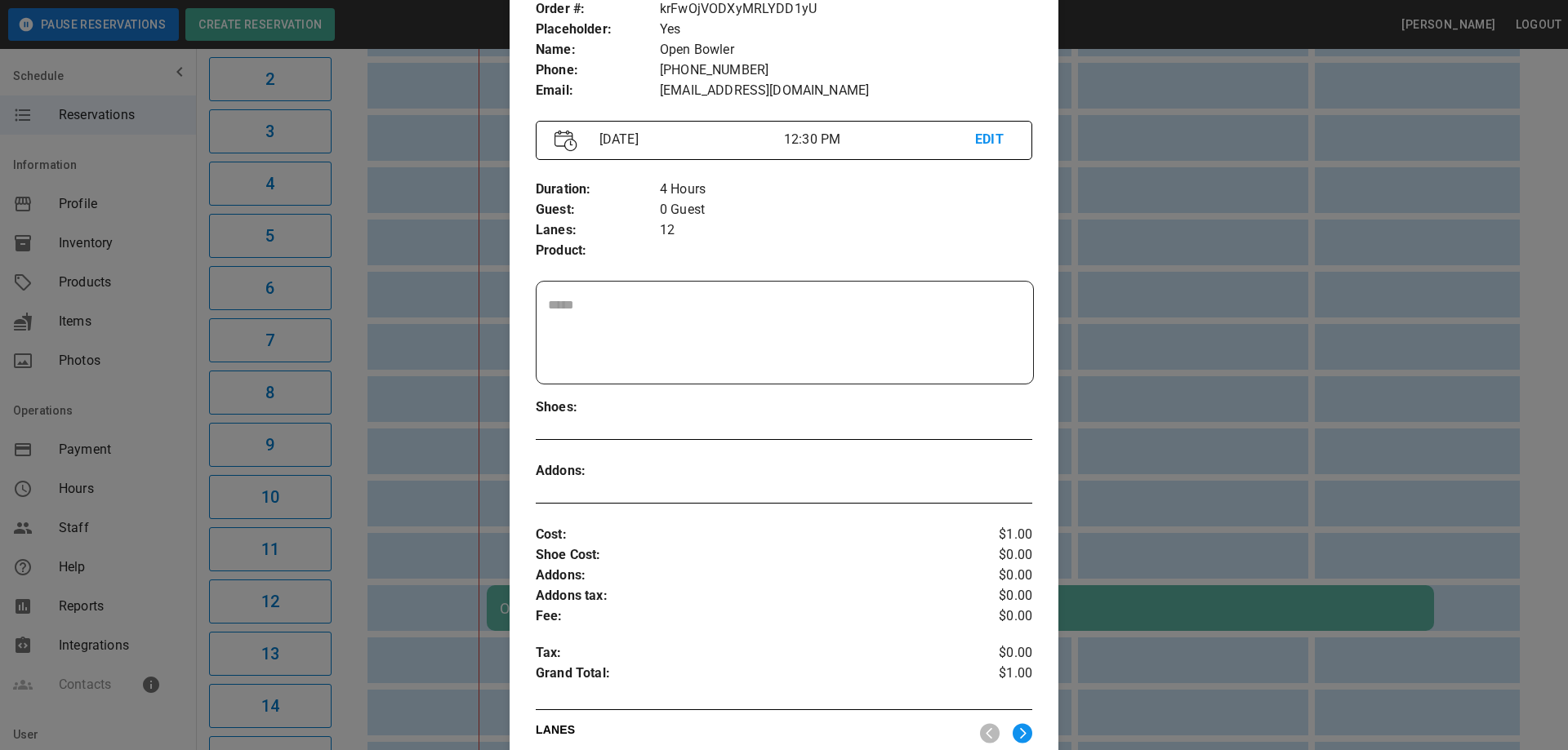
click at [989, 140] on p "EDIT" at bounding box center [994, 139] width 39 height 20
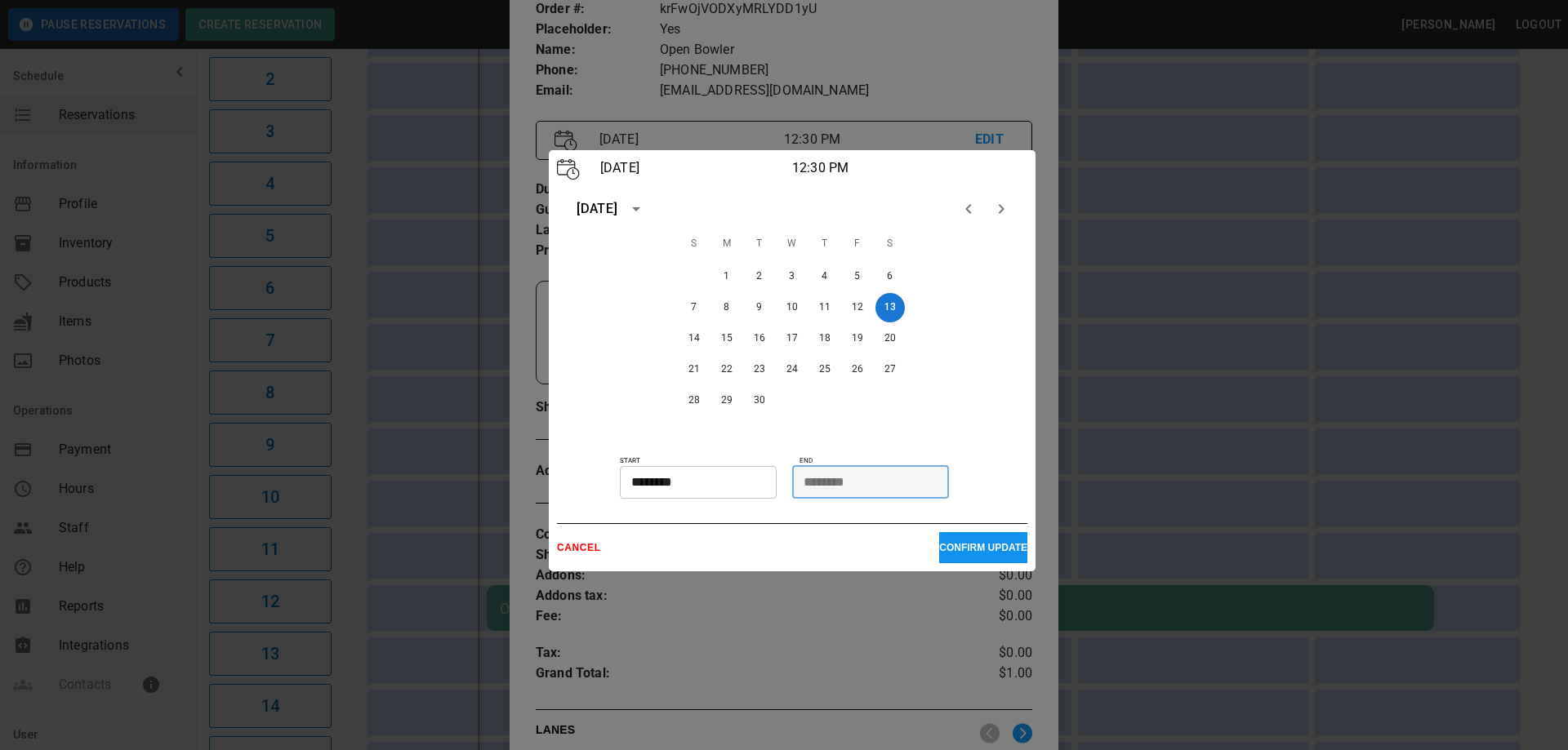
click at [903, 476] on input "********" at bounding box center [865, 482] width 146 height 32
click at [591, 557] on div "CANCEL CONFIRM UPDATE" at bounding box center [792, 544] width 470 height 40
click at [591, 552] on p "CANCEL" at bounding box center [748, 547] width 383 height 11
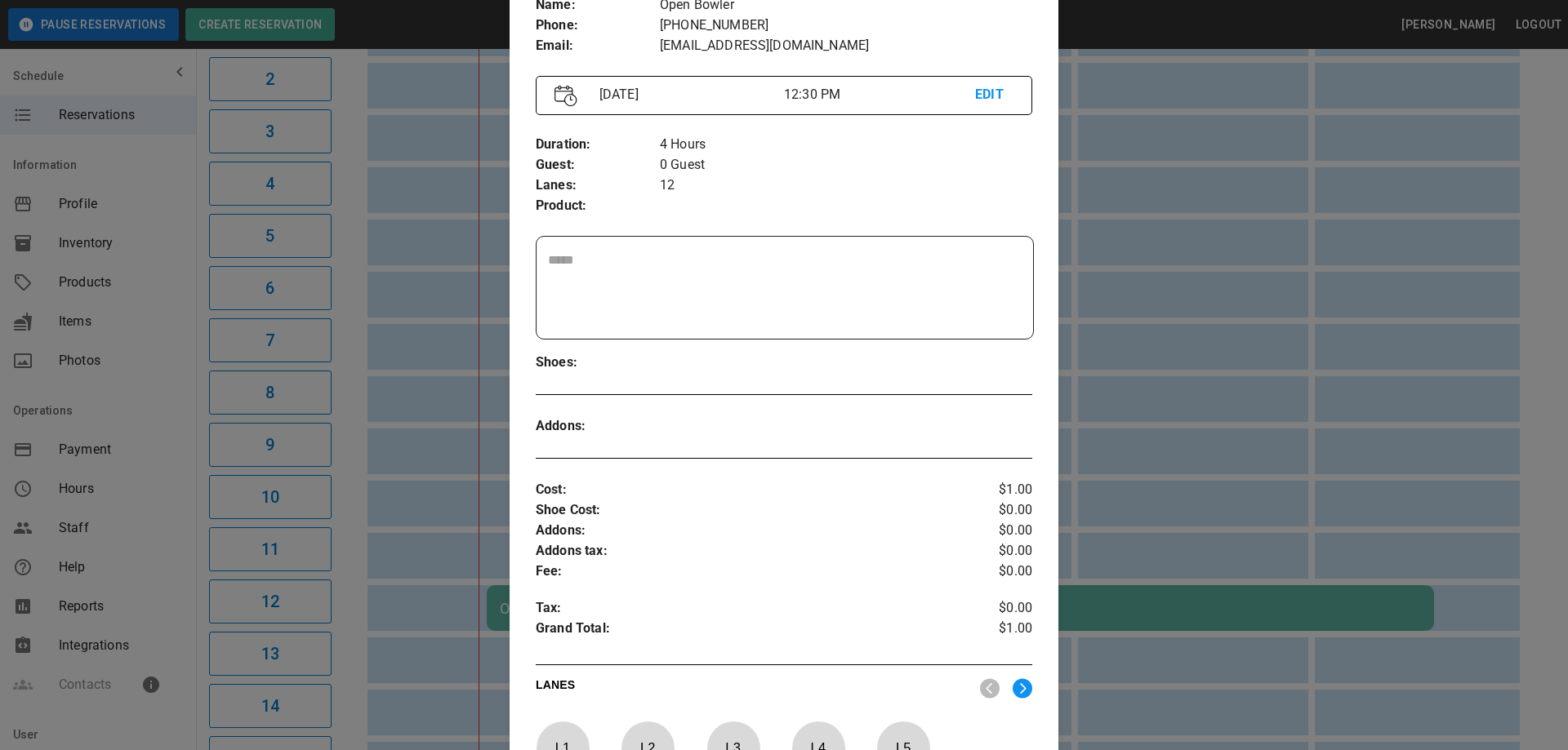
scroll to position [189, 0]
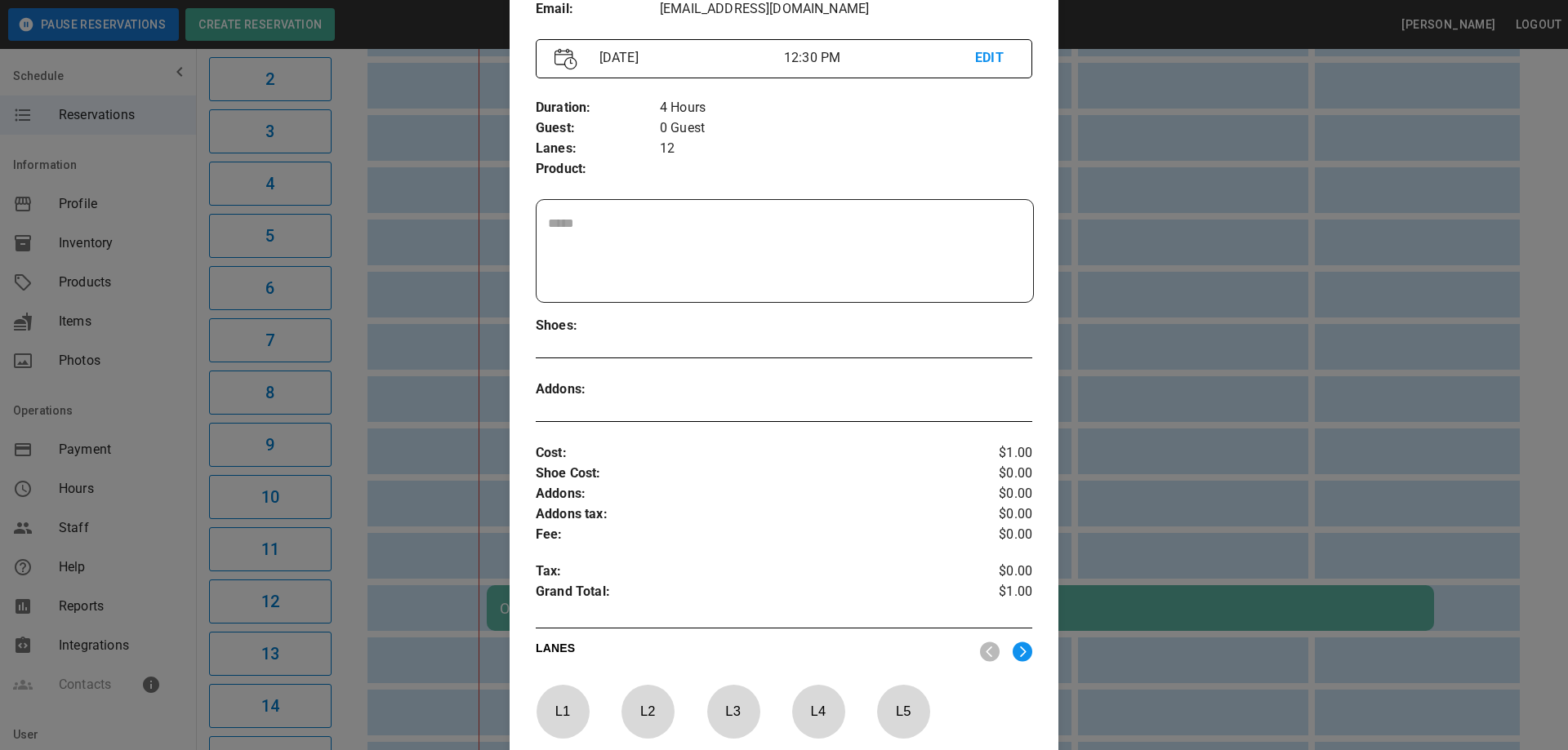
click at [1309, 441] on div at bounding box center [784, 375] width 1568 height 750
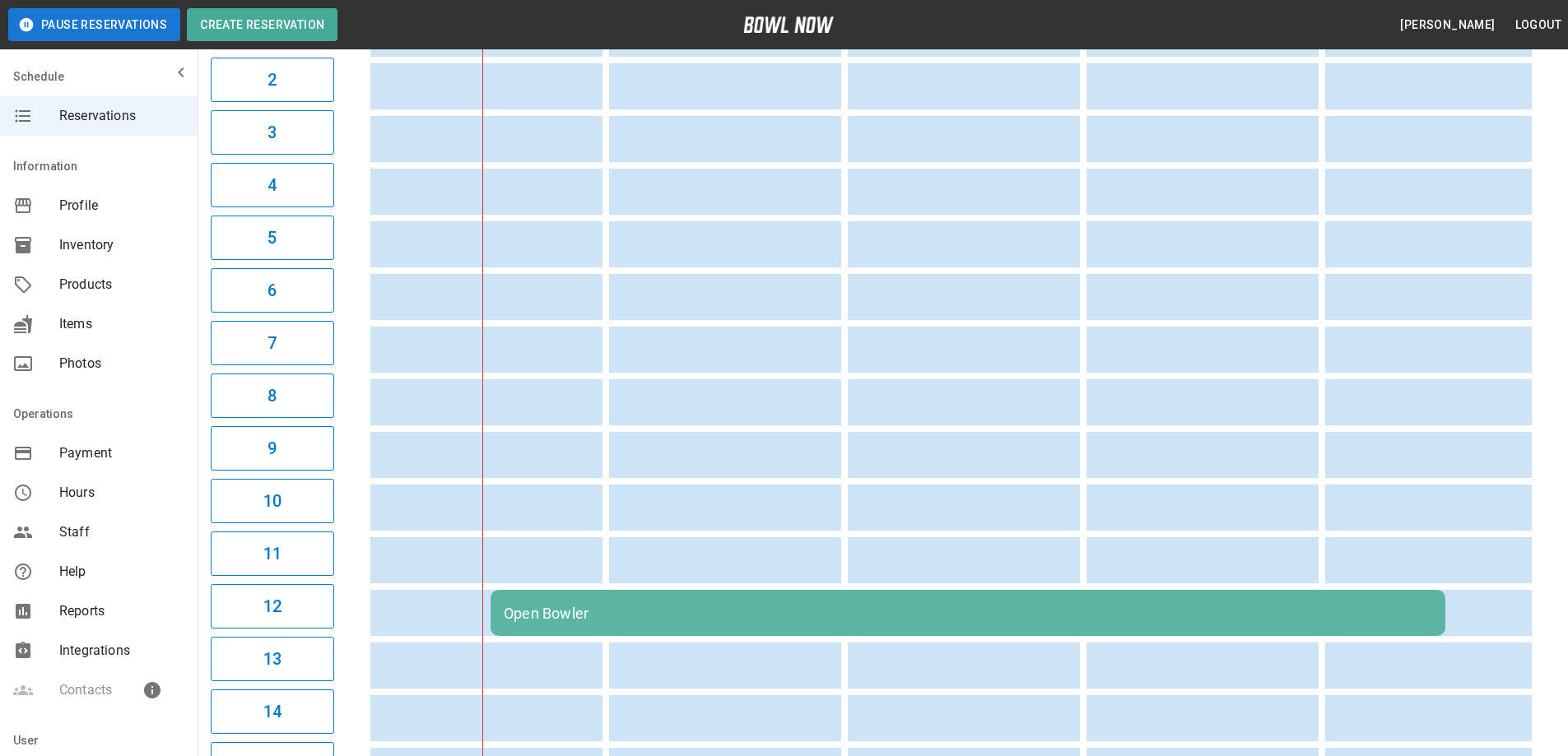
click at [674, 608] on div "Open Bowler" at bounding box center [968, 614] width 929 height 18
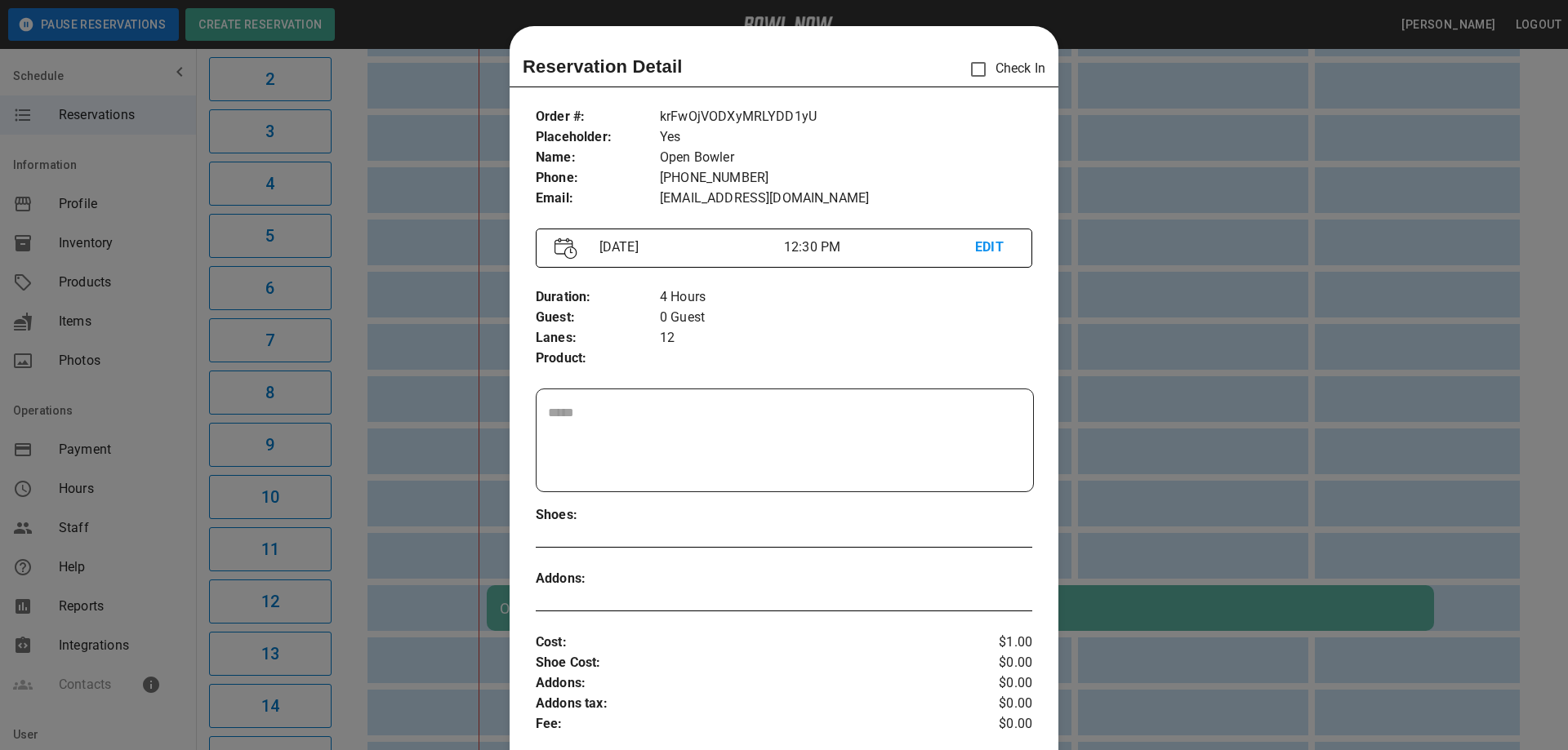
scroll to position [26, 0]
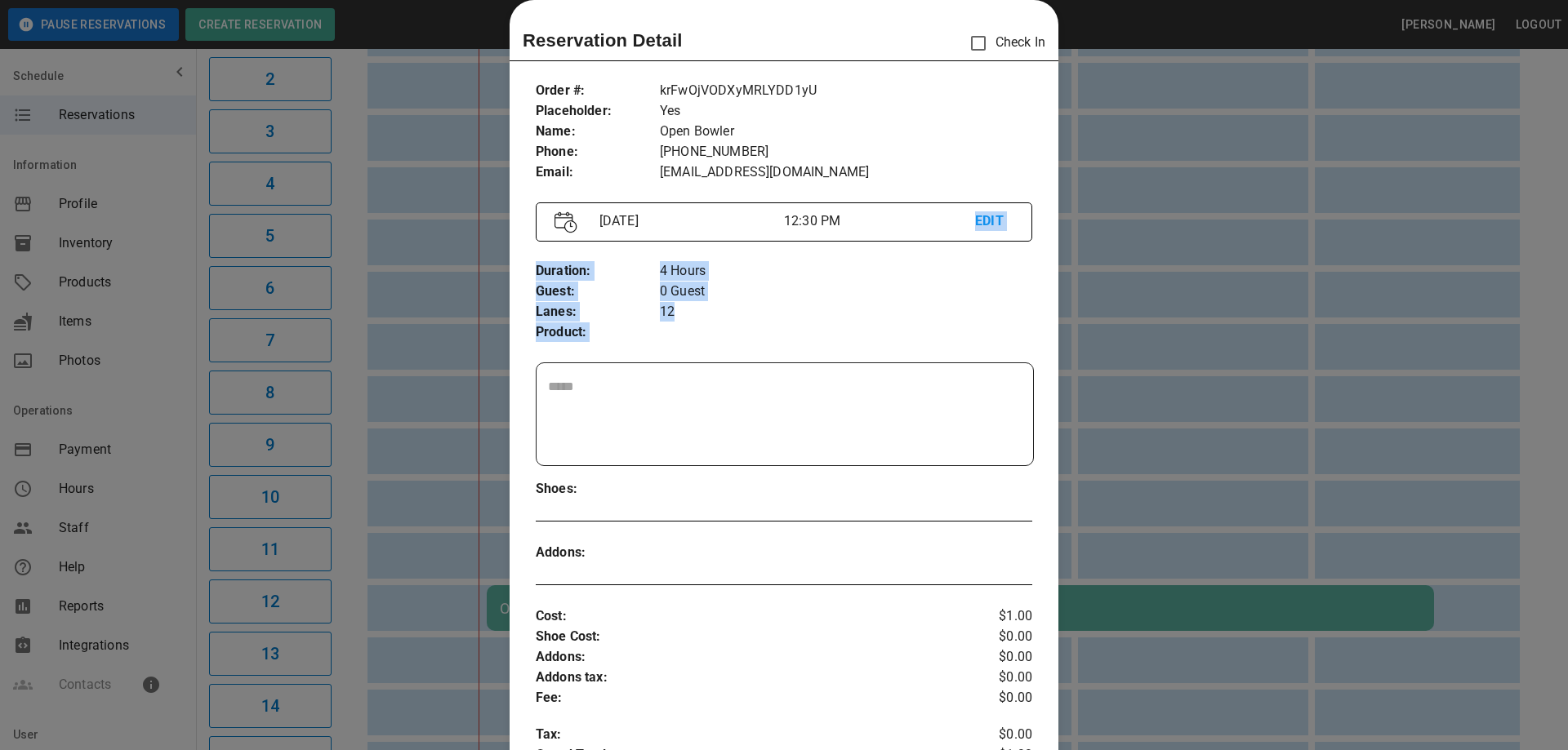
drag, startPoint x: 800, startPoint y: 361, endPoint x: 844, endPoint y: 182, distance: 184.3
click at [844, 182] on div "Order # : Placeholder : Name : Phone : Email : krFwOjVODXyMRLYDD1yU Yes Open Bo…" at bounding box center [784, 573] width 548 height 1011
drag, startPoint x: 963, startPoint y: 116, endPoint x: 893, endPoint y: 80, distance: 78.7
click at [963, 117] on p "Yes" at bounding box center [846, 111] width 372 height 20
drag, startPoint x: 809, startPoint y: 26, endPoint x: 813, endPoint y: -38, distance: 64.1
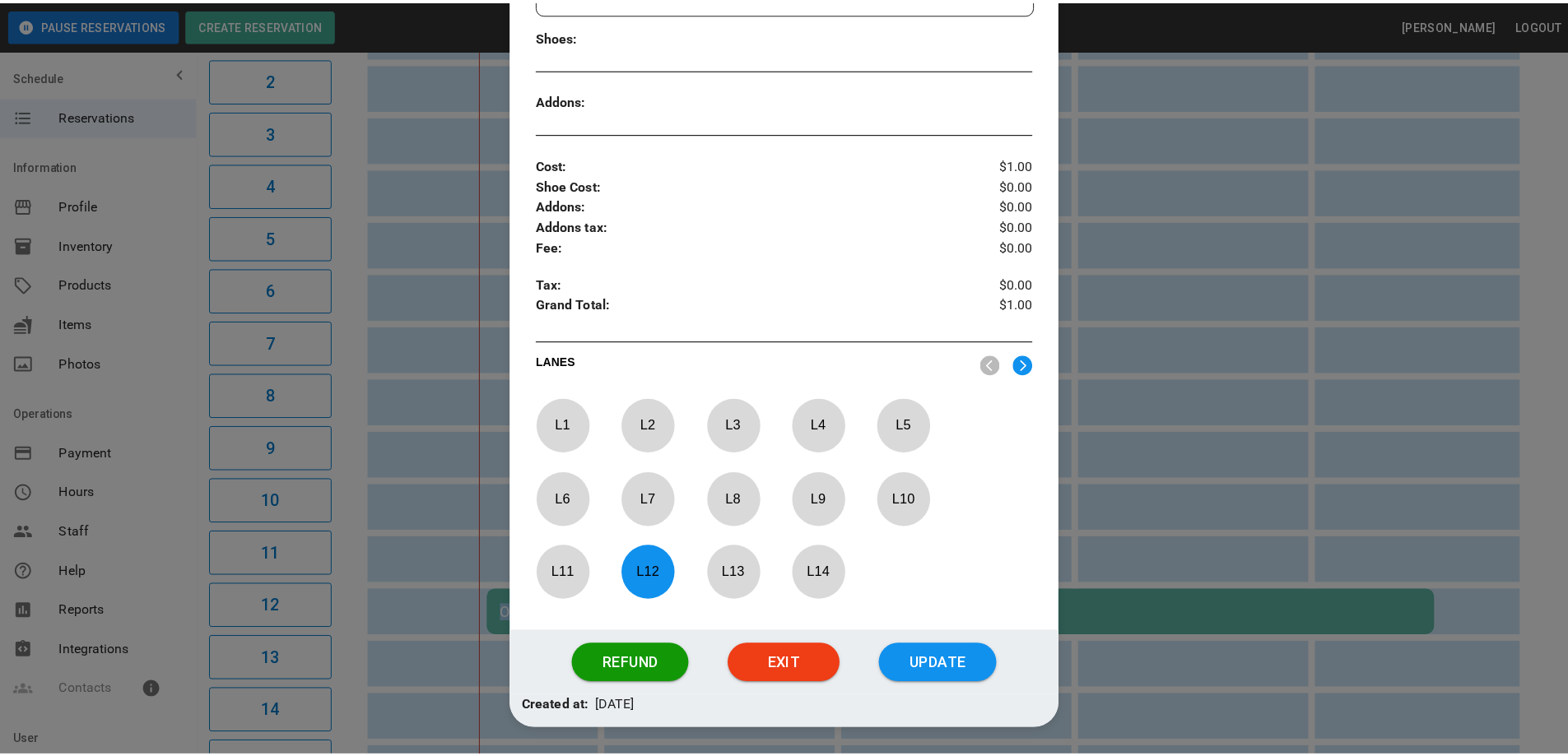
scroll to position [538, 0]
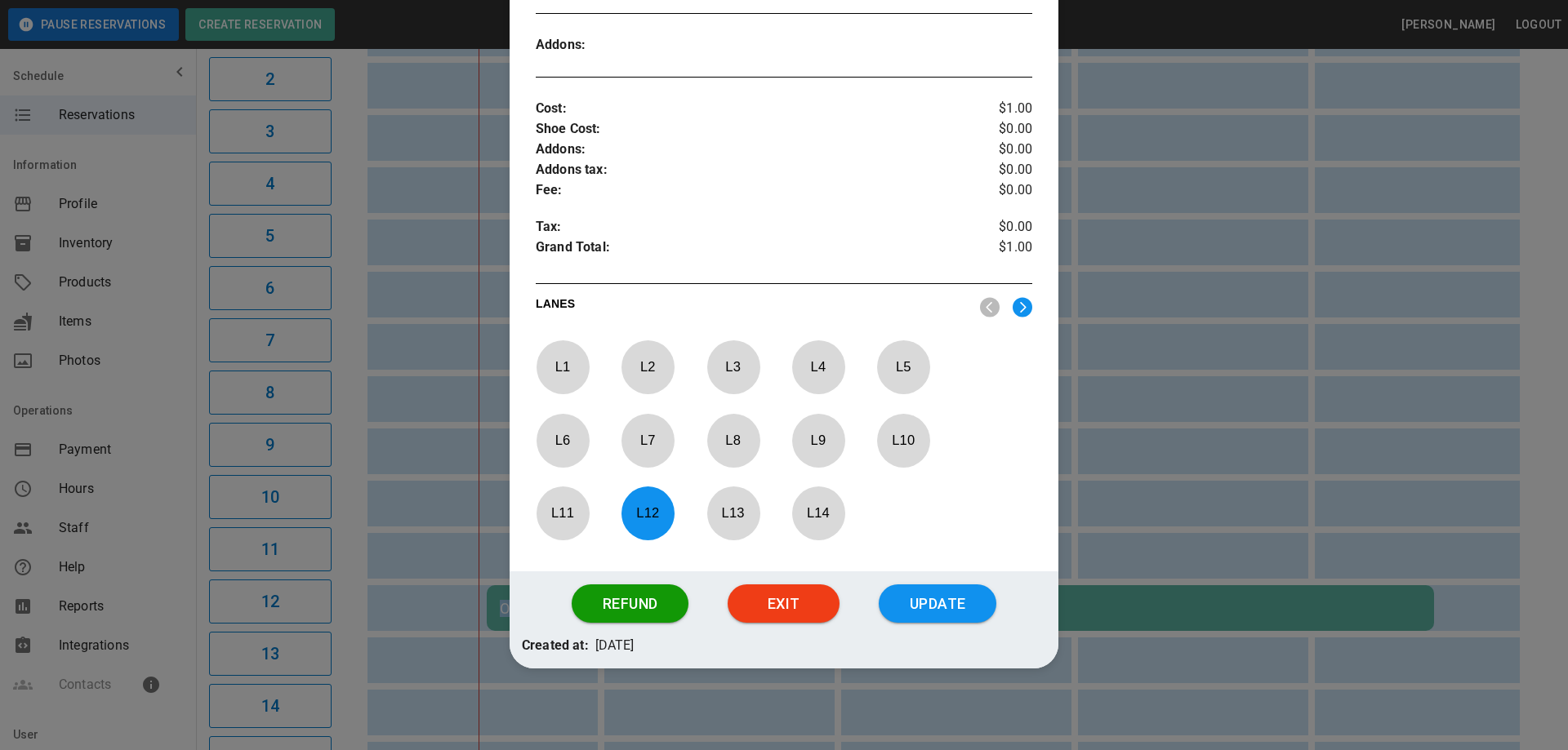
click at [1231, 438] on div at bounding box center [784, 375] width 1568 height 750
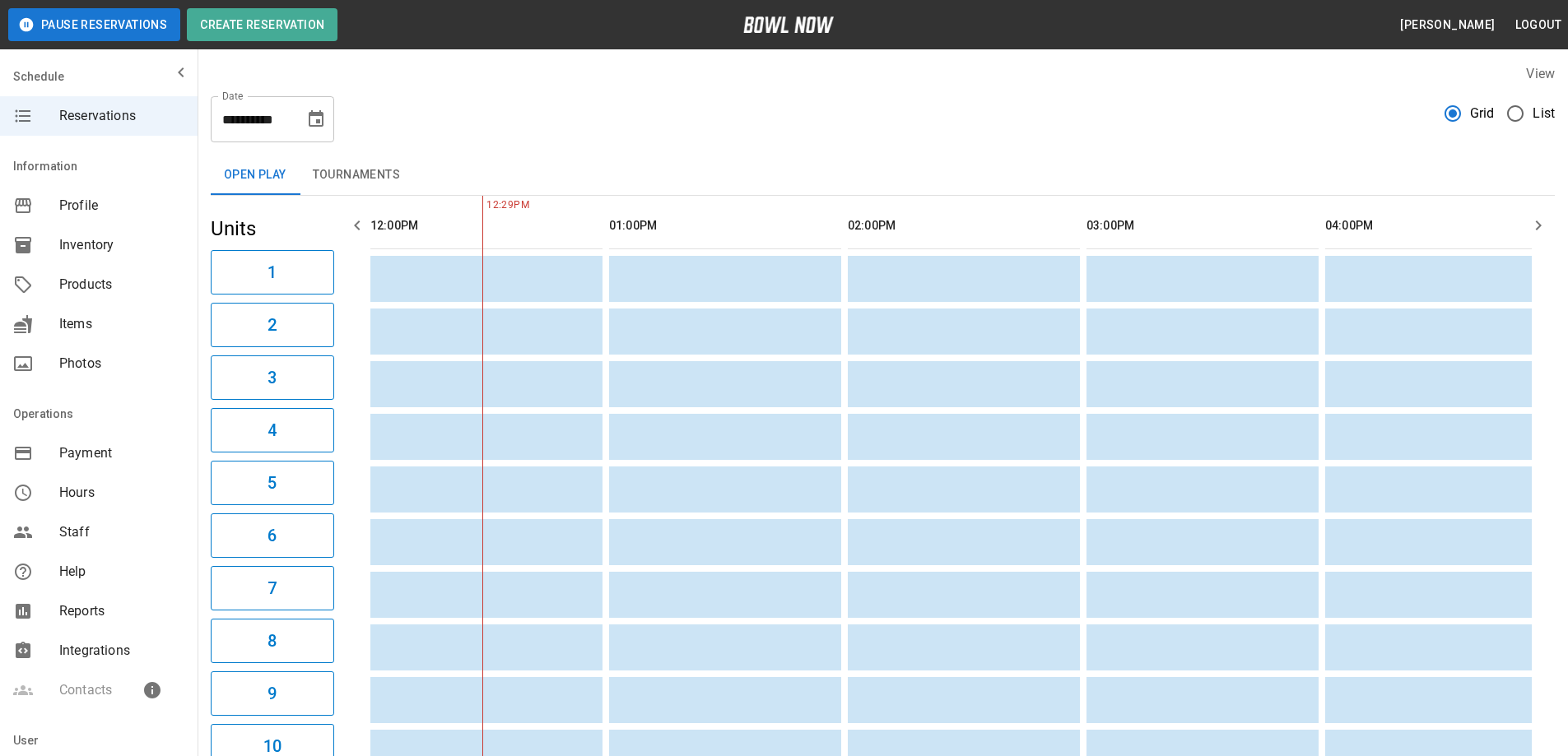
scroll to position [0, 0]
